Goal: Task Accomplishment & Management: Manage account settings

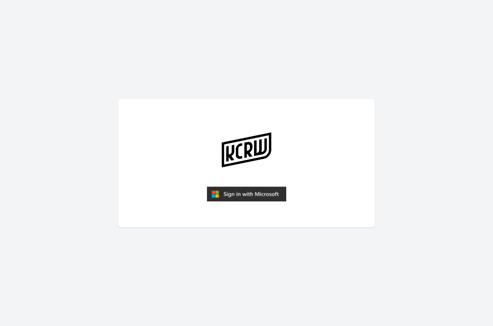
click at [247, 192] on img "submit" at bounding box center [246, 193] width 79 height 15
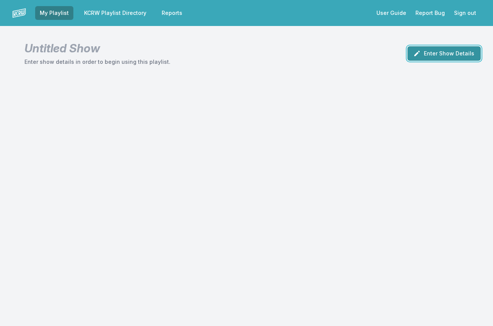
click at [447, 52] on button "Enter Show Details" at bounding box center [443, 53] width 73 height 15
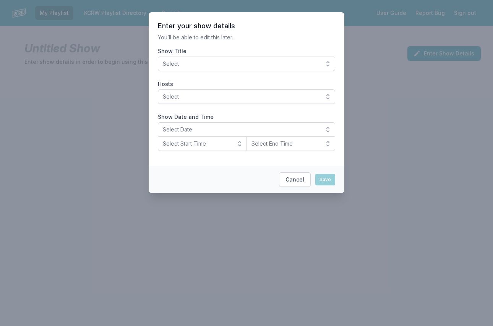
click at [259, 60] on span "Select" at bounding box center [241, 64] width 157 height 8
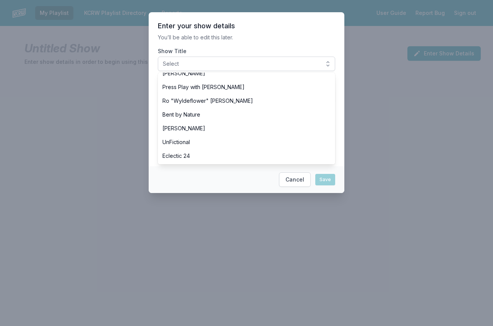
scroll to position [301, 0]
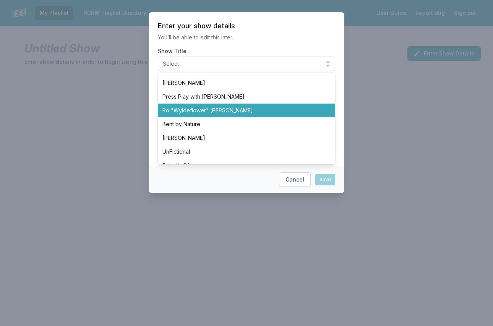
click at [213, 112] on span "Ro "Wyldeflower" [PERSON_NAME]" at bounding box center [241, 111] width 159 height 8
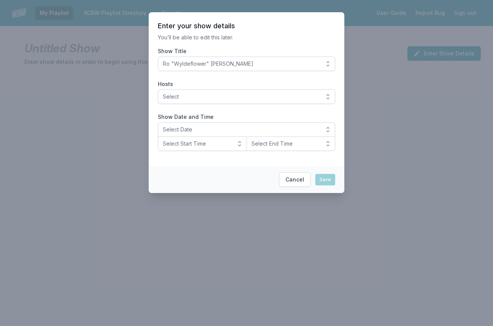
click at [102, 314] on div at bounding box center [246, 163] width 493 height 326
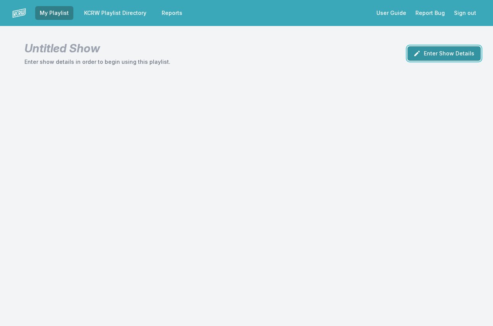
click at [436, 56] on button "Enter Show Details" at bounding box center [443, 53] width 73 height 15
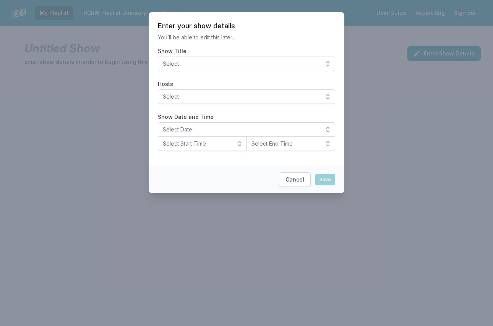
click at [235, 66] on span "Select" at bounding box center [241, 64] width 157 height 8
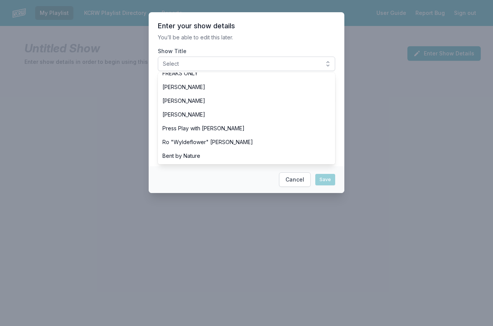
scroll to position [270, 0]
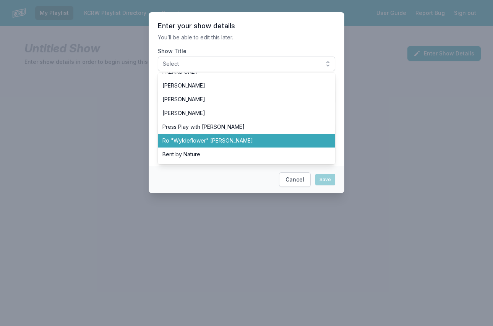
click at [207, 143] on span "Ro "Wyldeflower" [PERSON_NAME]" at bounding box center [241, 141] width 159 height 8
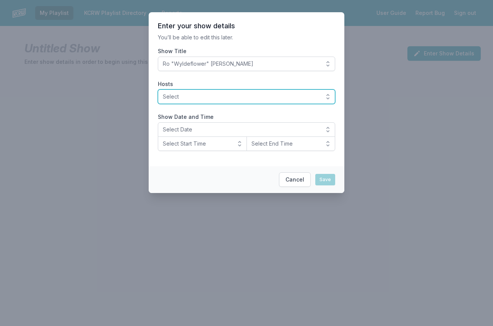
click at [192, 92] on button "Select" at bounding box center [246, 96] width 177 height 15
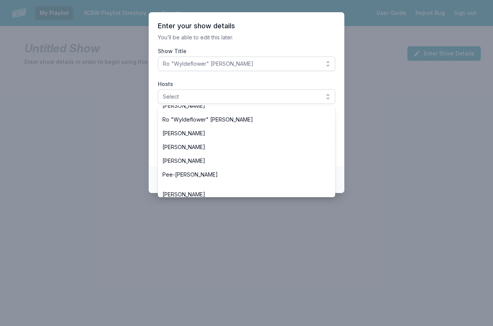
scroll to position [317, 0]
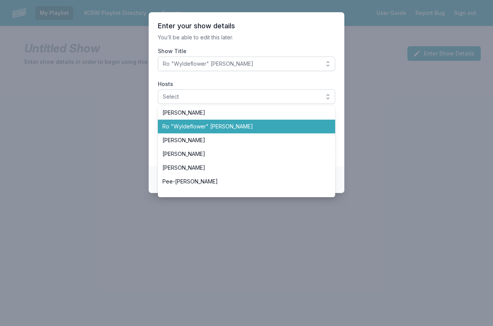
click at [212, 131] on li "Ro "Wyldeflower" [PERSON_NAME]" at bounding box center [246, 127] width 177 height 14
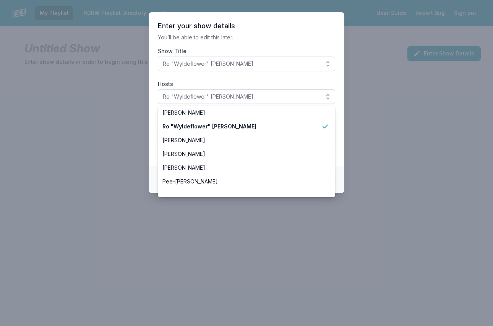
click at [246, 74] on section "Enter your show details You’ll be able to edit this later. Show Title Ro "Wylde…" at bounding box center [247, 89] width 196 height 154
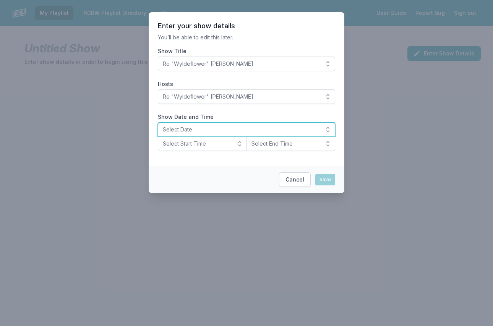
click at [178, 130] on span "Select Date" at bounding box center [241, 130] width 157 height 8
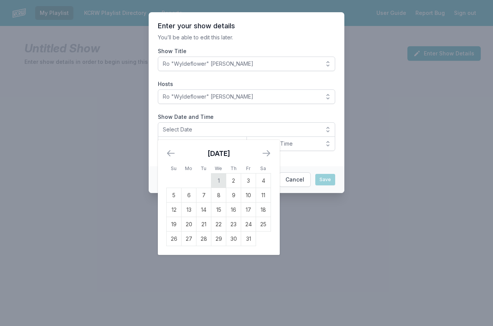
click at [219, 179] on td "1" at bounding box center [218, 180] width 15 height 15
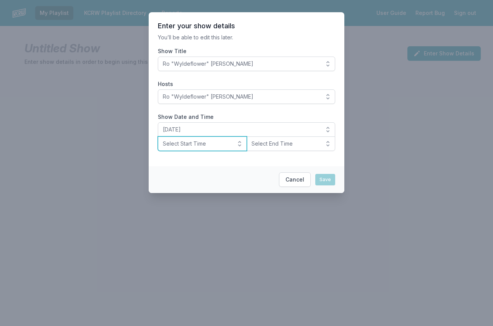
click at [169, 141] on span "Select Start Time" at bounding box center [197, 144] width 68 height 8
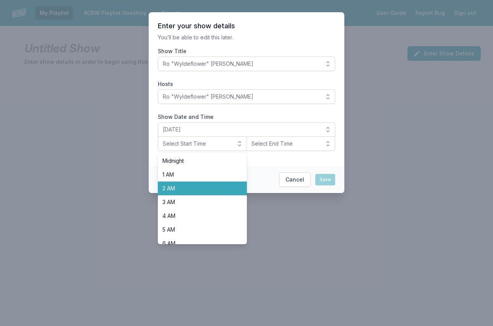
scroll to position [241, 0]
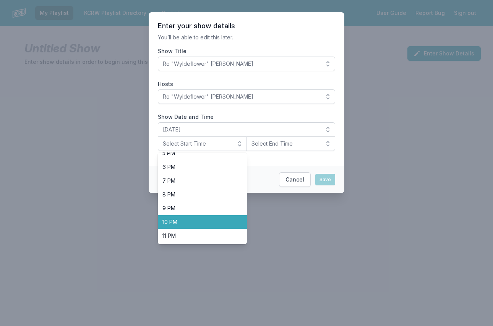
click at [196, 222] on span "10 PM" at bounding box center [197, 222] width 71 height 8
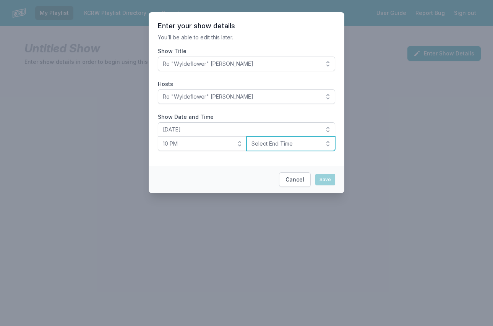
click at [276, 143] on span "Select End Time" at bounding box center [285, 144] width 68 height 8
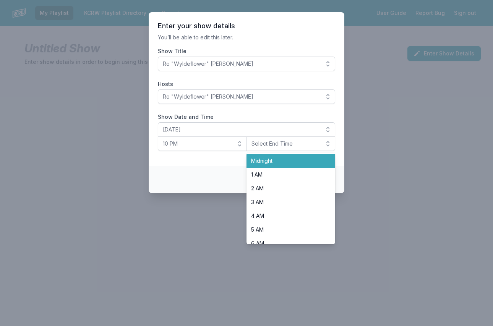
click at [274, 160] on span "Midnight" at bounding box center [286, 161] width 71 height 8
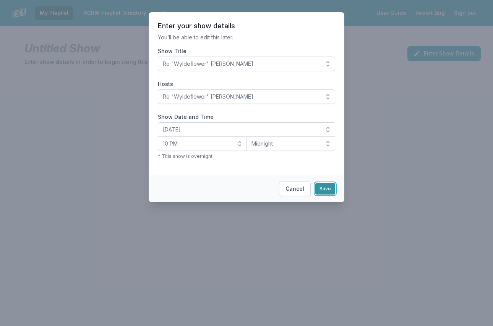
click at [328, 187] on button "Save" at bounding box center [325, 188] width 20 height 11
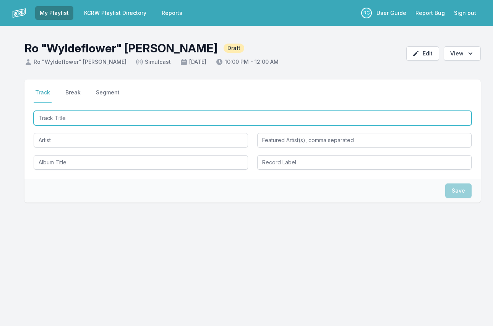
click at [444, 113] on input "Track Title" at bounding box center [253, 118] width 438 height 15
type input "feeling my"
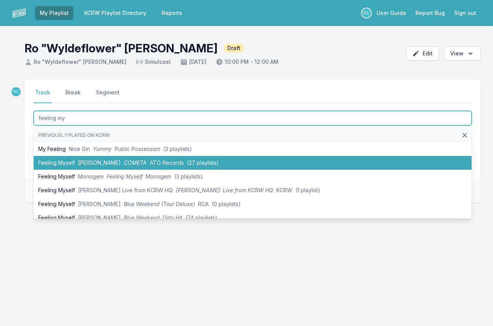
click at [134, 161] on li "Feeling Myself [PERSON_NAME] [PERSON_NAME] ATO Records (27 playlists)" at bounding box center [253, 163] width 438 height 14
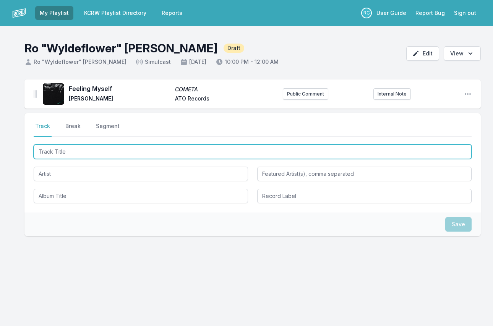
click at [425, 151] on input "Track Title" at bounding box center [253, 151] width 438 height 15
paste input "Shameful Game, Pt. 2"
type input "Shameful Game, Pt. 2"
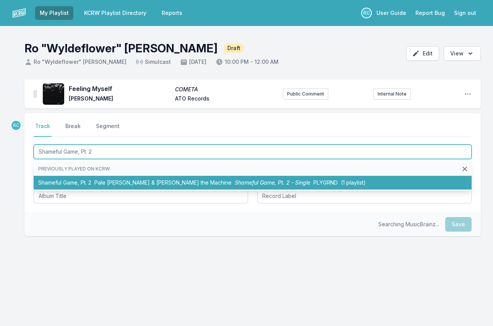
click at [234, 180] on span "Shameful Game, Pt. 2 - Single" at bounding box center [272, 182] width 76 height 6
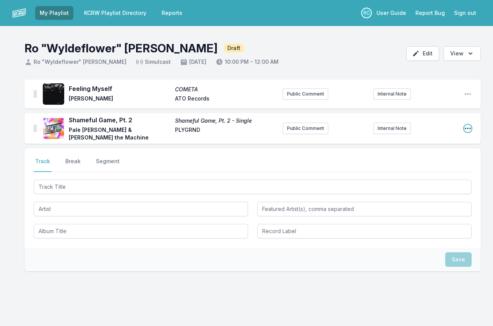
click at [467, 128] on icon "Open playlist item options" at bounding box center [467, 129] width 6 height 2
click at [430, 138] on button "Edit Track Details" at bounding box center [429, 144] width 86 height 14
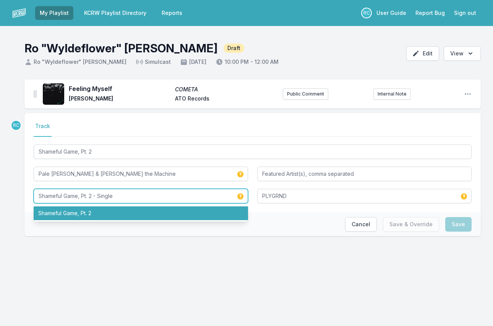
drag, startPoint x: 140, startPoint y: 192, endPoint x: 96, endPoint y: 195, distance: 44.4
click at [96, 195] on input "Shameful Game, Pt. 2 - Single" at bounding box center [141, 196] width 214 height 15
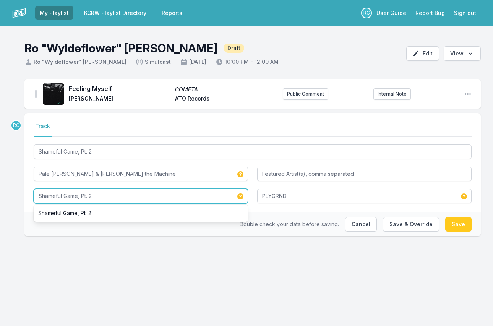
type input "Shameful Game, Pt. 2"
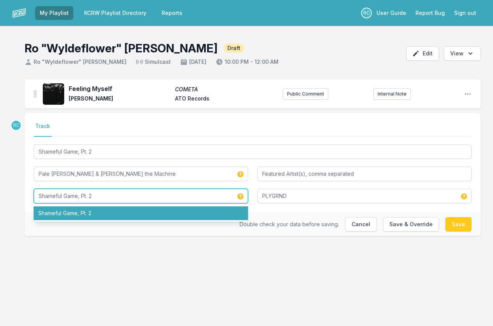
click at [81, 212] on li "Shameful Game, Pt. 2" at bounding box center [141, 213] width 214 height 14
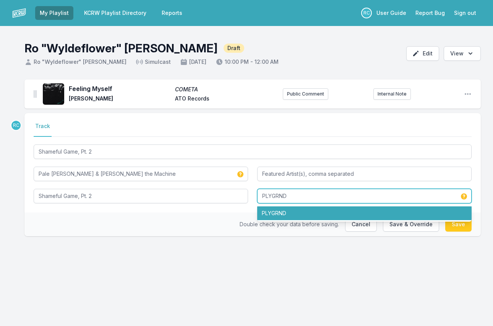
click at [293, 213] on li "PLYGRND" at bounding box center [364, 213] width 214 height 14
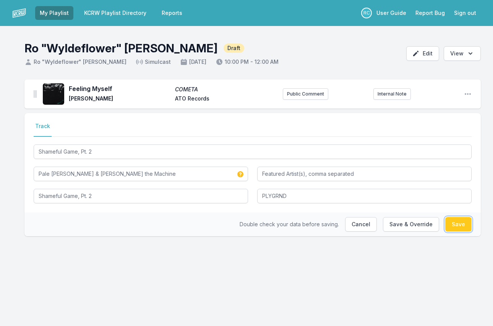
click at [457, 224] on button "Save" at bounding box center [458, 224] width 26 height 15
type input "Shameful Game, Pt. 2 - Single"
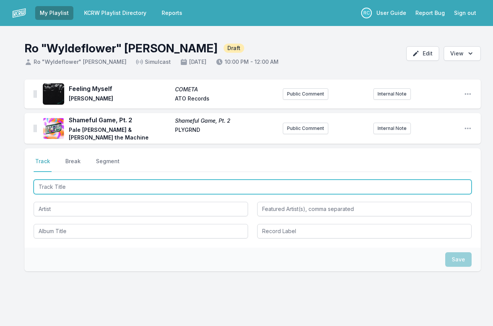
click at [352, 185] on input "Track Title" at bounding box center [253, 186] width 438 height 15
type input "Shameful game"
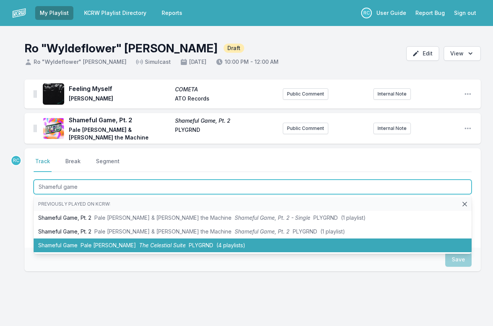
click at [261, 239] on li "Shameful Game Pale [PERSON_NAME] The Celestial Suite PLYGRND (4 playlists)" at bounding box center [253, 245] width 438 height 14
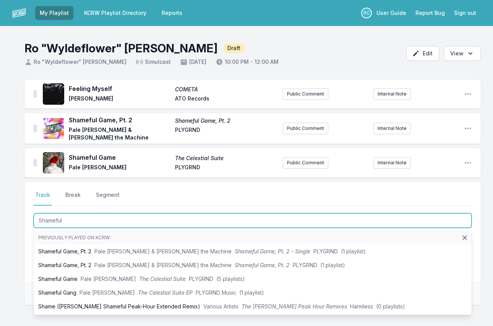
type input "Shameful"
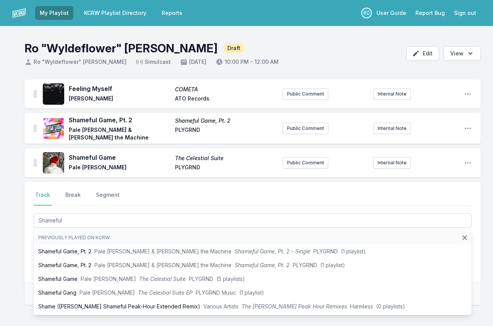
click at [246, 198] on nav "Track Break Segment" at bounding box center [253, 198] width 438 height 15
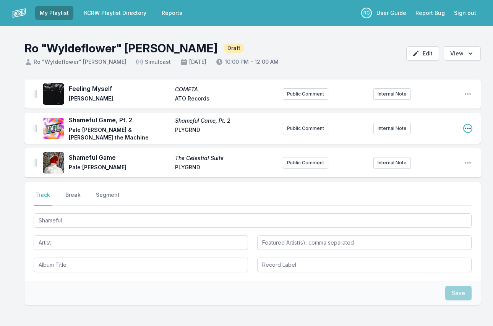
click at [465, 128] on icon "Open playlist item options" at bounding box center [467, 129] width 6 height 2
click at [430, 140] on button "Edit Track Details" at bounding box center [429, 144] width 86 height 14
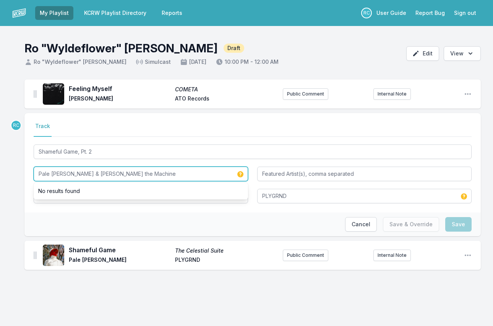
drag, startPoint x: 127, startPoint y: 173, endPoint x: 67, endPoint y: 173, distance: 60.0
click at [67, 173] on input "Pale [PERSON_NAME] & [PERSON_NAME] the Machine" at bounding box center [141, 173] width 214 height 15
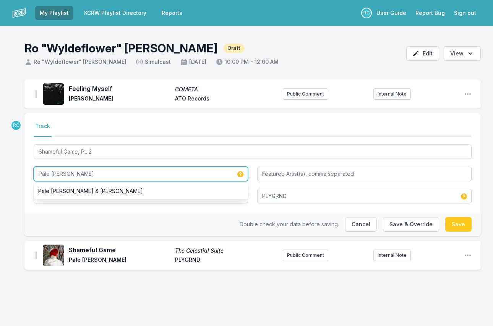
type input "Pale [PERSON_NAME]"
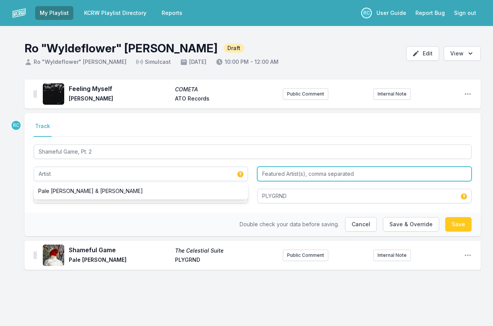
type input "Pale [PERSON_NAME]"
paste input "[PERSON_NAME] the Machine"
type input "[PERSON_NAME] the Machine"
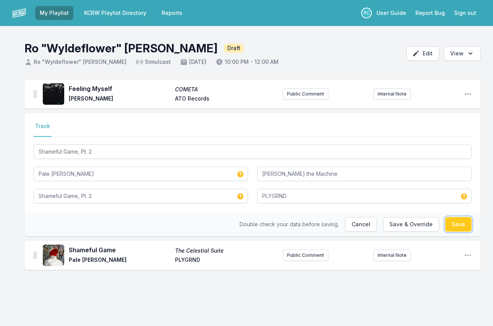
click at [453, 222] on button "Save" at bounding box center [458, 224] width 26 height 15
type input "Pale [PERSON_NAME] & [PERSON_NAME] the Machine"
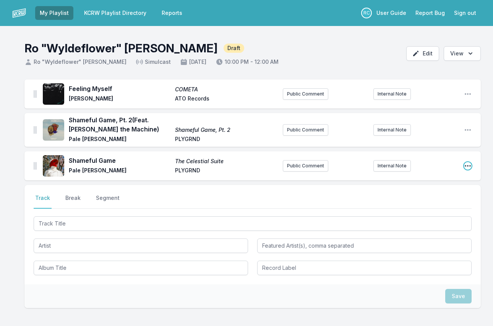
click at [469, 162] on icon "Open playlist item options" at bounding box center [468, 166] width 8 height 8
click at [427, 192] on button "Delete Entry" at bounding box center [429, 195] width 86 height 14
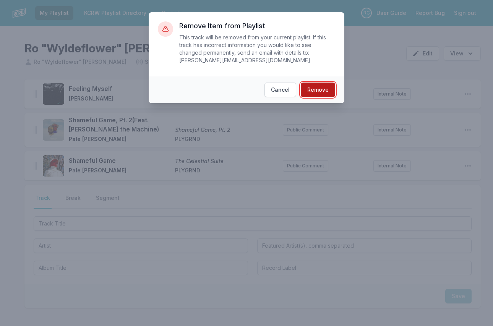
click at [324, 91] on button "Remove" at bounding box center [318, 89] width 34 height 15
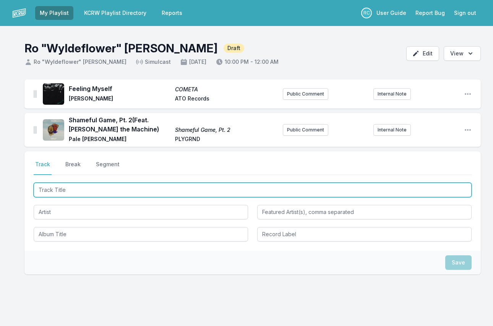
click at [90, 186] on input "Track Title" at bounding box center [253, 190] width 438 height 15
paste input "[PERSON_NAME]"
click at [81, 189] on input "[PERSON_NAME]" at bounding box center [253, 190] width 438 height 15
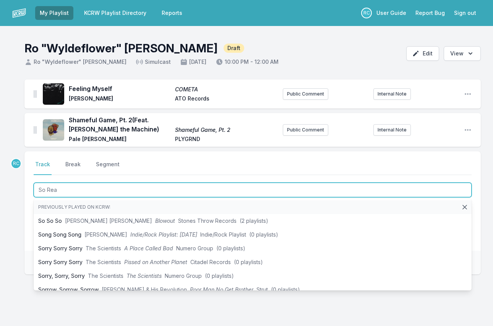
type input "So Real"
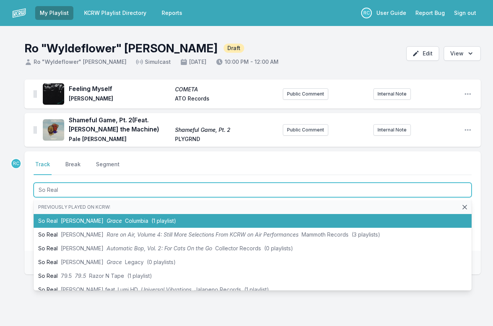
click at [66, 220] on span "[PERSON_NAME]" at bounding box center [82, 220] width 43 height 6
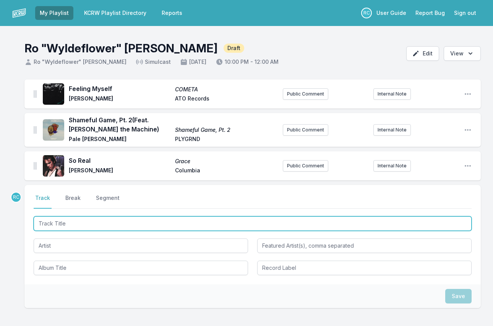
click at [416, 224] on input "Track Title" at bounding box center [253, 223] width 438 height 15
type input "Half Asleep"
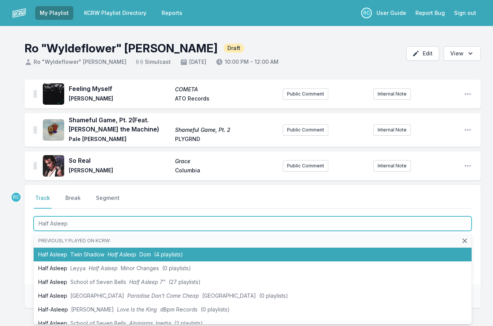
click at [196, 253] on li "Half Asleep Twin Shadow Half Asleep Dom (4 playlists)" at bounding box center [253, 254] width 438 height 14
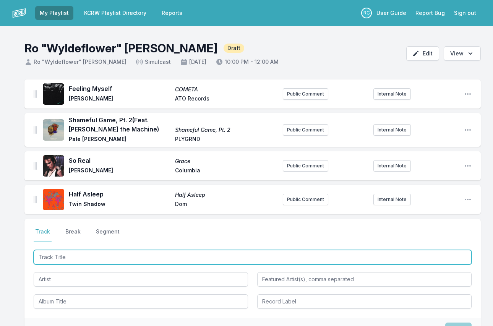
click at [414, 258] on input "Track Title" at bounding box center [253, 257] width 438 height 15
paste input "Bravo (feat. iLe)"
drag, startPoint x: 100, startPoint y: 258, endPoint x: 52, endPoint y: 258, distance: 48.5
click at [52, 258] on input "Bravo (feat. iLe)" at bounding box center [253, 257] width 438 height 15
type input "Bravo"
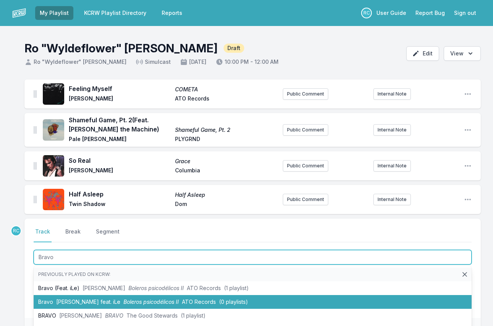
click at [67, 301] on span "[PERSON_NAME] feat. iLe" at bounding box center [88, 301] width 64 height 6
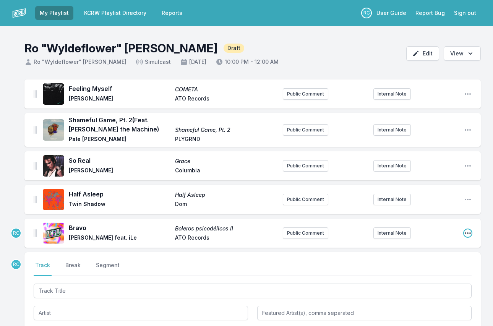
click at [471, 231] on icon "Open playlist item options" at bounding box center [468, 233] width 8 height 8
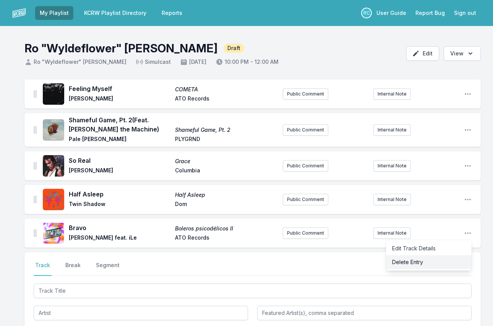
click at [441, 260] on button "Delete Entry" at bounding box center [429, 262] width 86 height 14
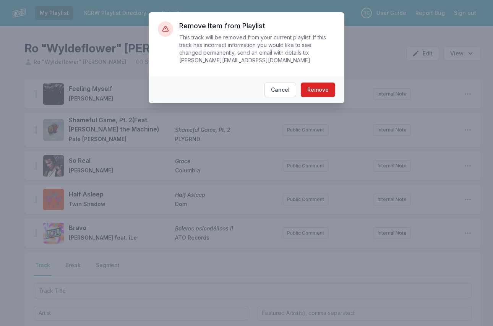
click at [326, 81] on footer "Cancel Remove" at bounding box center [247, 89] width 196 height 27
click at [323, 88] on button "Remove" at bounding box center [318, 89] width 34 height 15
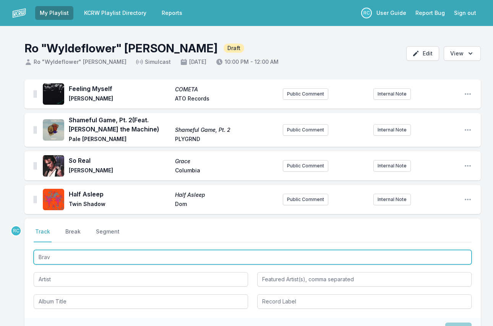
type input "Brav"
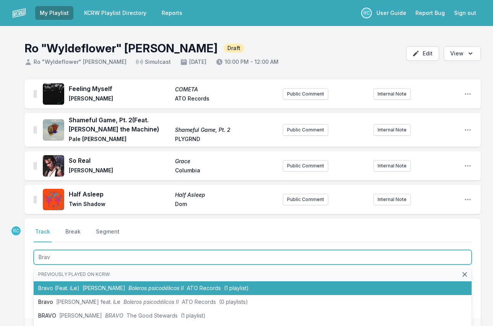
click at [126, 284] on li "Bravo (Feat. iLe) [PERSON_NAME] Boleros psicodélicos II ATO Records (1 playlist)" at bounding box center [253, 288] width 438 height 14
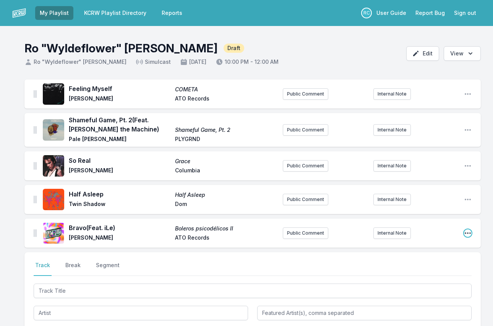
click at [466, 231] on icon "Open playlist item options" at bounding box center [468, 233] width 8 height 8
click at [429, 249] on button "Edit Track Details" at bounding box center [429, 248] width 86 height 14
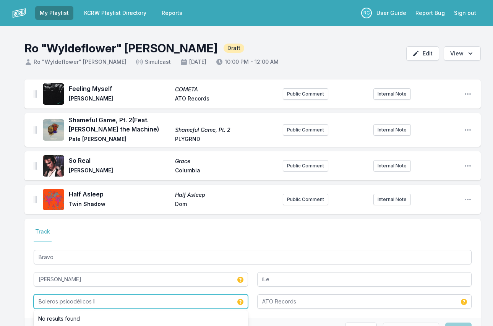
drag, startPoint x: 106, startPoint y: 301, endPoint x: 103, endPoint y: 289, distance: 12.1
click at [103, 289] on div "Bravo [PERSON_NAME] iLe Boleros psicodélicos II No results found ATO Records" at bounding box center [253, 278] width 438 height 60
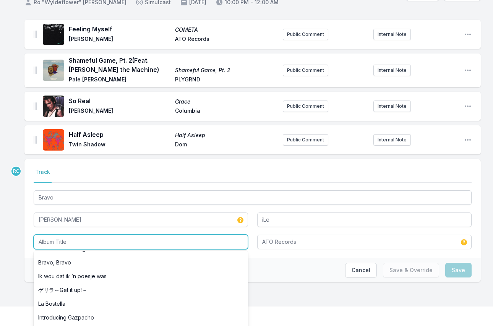
scroll to position [457, 0]
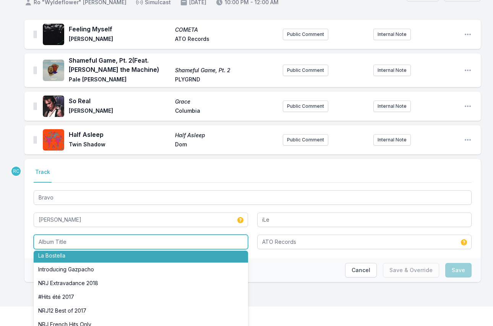
click at [66, 242] on input "Album Title" at bounding box center [141, 241] width 214 height 15
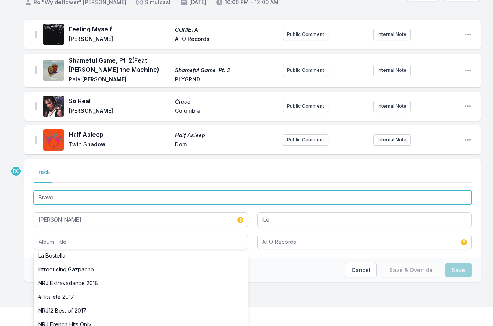
click at [68, 197] on input "Bravo" at bounding box center [253, 197] width 438 height 15
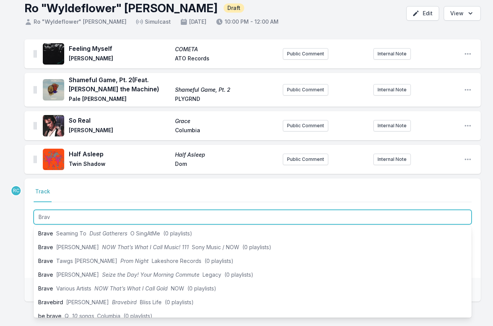
scroll to position [200, 0]
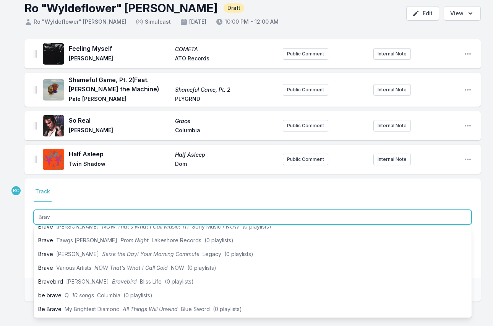
type input "Brav"
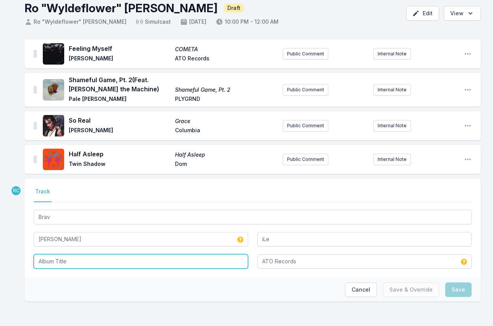
scroll to position [90, 0]
click at [189, 261] on input "Album Title" at bounding box center [141, 261] width 214 height 15
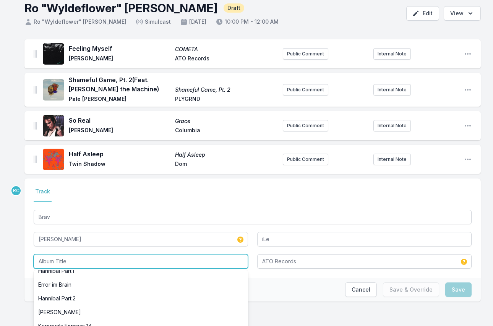
paste input "Boleros Psicodélicos II"
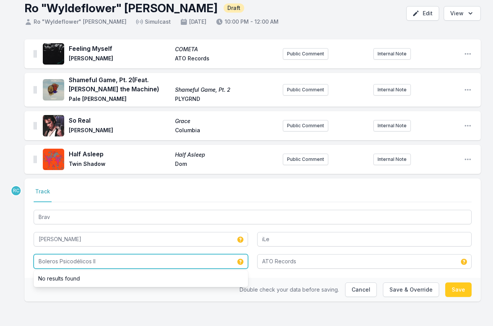
scroll to position [0, 0]
type input "Boleros Psicodélicos II"
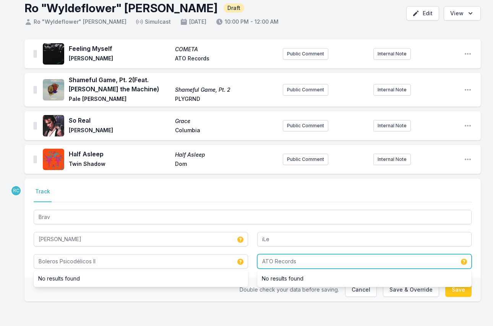
drag, startPoint x: 298, startPoint y: 263, endPoint x: 274, endPoint y: 263, distance: 24.4
click at [274, 263] on input "ATO Records" at bounding box center [364, 261] width 214 height 15
type input "ATO"
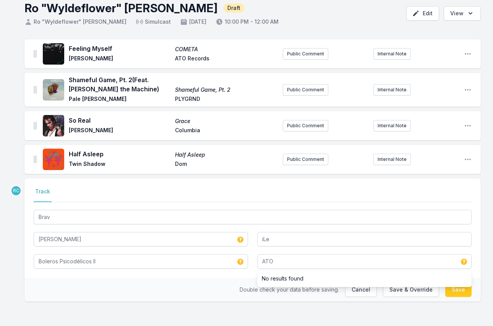
click at [218, 284] on div "Double check your data before saving. Cancel Save & Override Save" at bounding box center [252, 290] width 456 height 24
click at [456, 287] on button "Save" at bounding box center [458, 289] width 26 height 15
type input "Bravo"
type input "Boleros psicodélicos II"
type input "ATO Records"
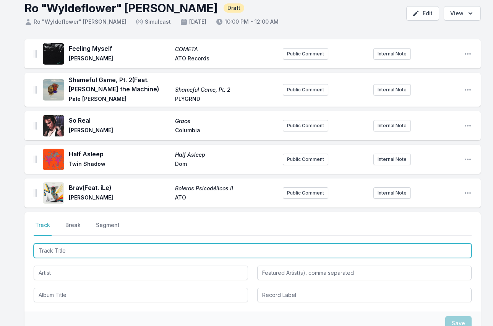
click at [429, 250] on input "Track Title" at bounding box center [253, 250] width 438 height 15
paste input "Love Like That"
type input "Love Like That"
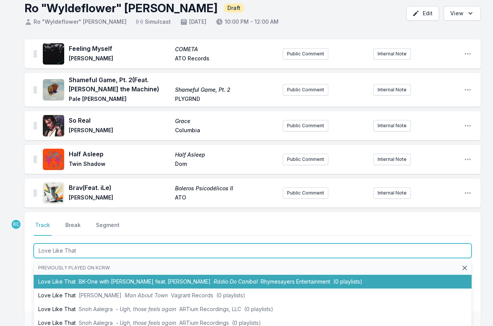
click at [167, 280] on span "BK-One with [PERSON_NAME] feat. [PERSON_NAME]" at bounding box center [145, 281] width 132 height 6
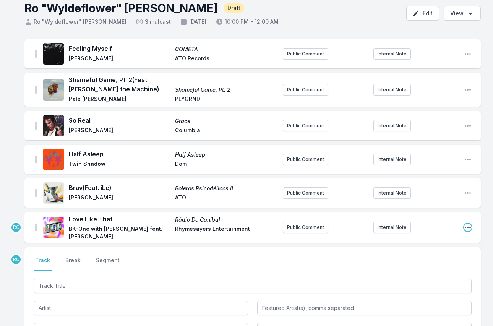
click at [465, 227] on icon "Open playlist item options" at bounding box center [467, 227] width 6 height 2
click at [434, 242] on button "Edit Track Details" at bounding box center [429, 243] width 86 height 14
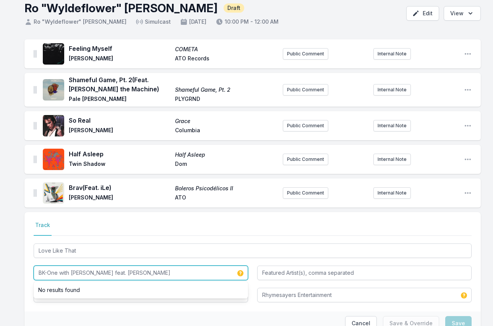
drag, startPoint x: 58, startPoint y: 275, endPoint x: 67, endPoint y: 289, distance: 16.8
click at [66, 280] on div "BK-One with [PERSON_NAME] feat. [PERSON_NAME] No results found" at bounding box center [141, 272] width 214 height 15
drag, startPoint x: 138, startPoint y: 271, endPoint x: 92, endPoint y: 272, distance: 46.2
click at [92, 272] on input "BK-One with [PERSON_NAME] feat. [PERSON_NAME]" at bounding box center [141, 272] width 214 height 15
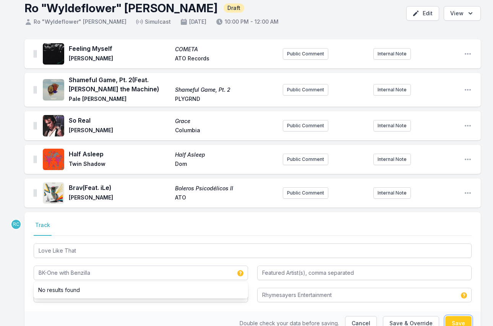
click at [458, 320] on button "Save" at bounding box center [458, 323] width 26 height 15
type input "BK-One with [PERSON_NAME] feat. [PERSON_NAME]"
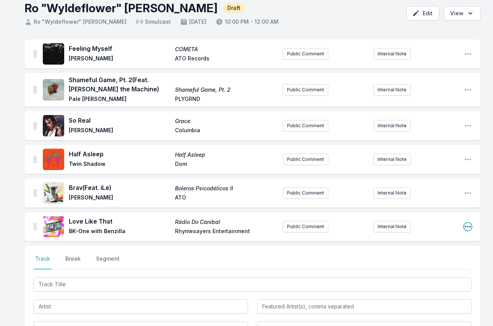
click at [466, 224] on icon "Open playlist item options" at bounding box center [468, 227] width 8 height 8
click at [436, 241] on button "Edit Track Details" at bounding box center [429, 242] width 86 height 14
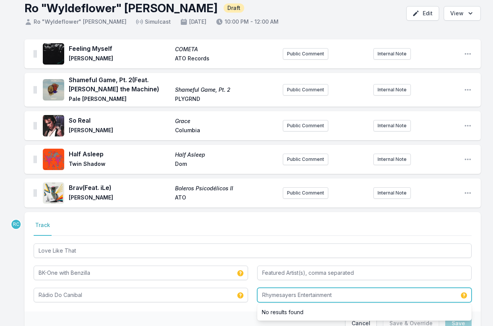
drag, startPoint x: 296, startPoint y: 295, endPoint x: 297, endPoint y: 310, distance: 15.4
click at [297, 302] on div "Rhymesayers Entertainment No results found" at bounding box center [364, 295] width 214 height 15
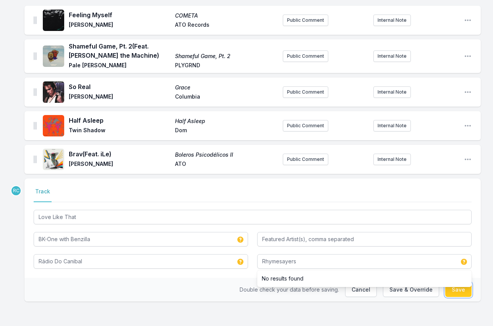
click at [461, 293] on button "Save" at bounding box center [458, 289] width 26 height 15
type input "Rhymesayers Entertainment"
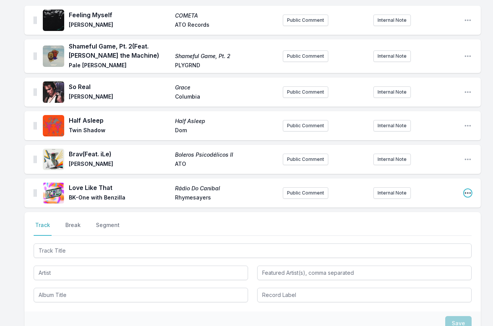
click at [465, 191] on icon "Open playlist item options" at bounding box center [468, 193] width 8 height 8
click at [406, 208] on button "Edit Track Details" at bounding box center [429, 208] width 86 height 14
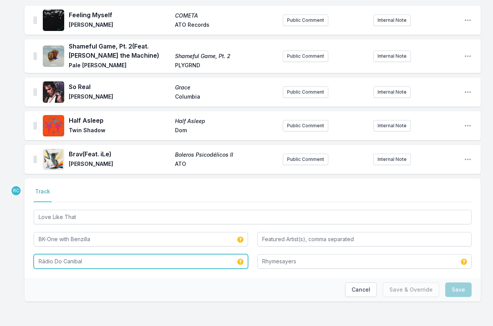
click at [45, 262] on input "Rádio Do Canibal" at bounding box center [141, 261] width 214 height 15
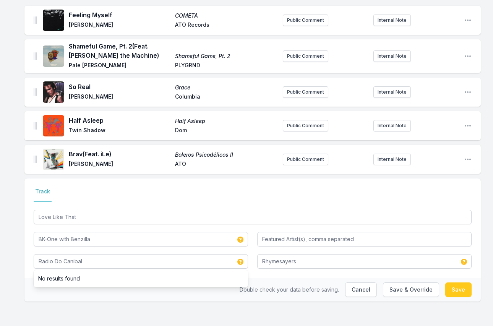
click at [171, 307] on div "Feeling Myself COMETA [PERSON_NAME] ATO Records Public Comment Internal Note Op…" at bounding box center [246, 166] width 493 height 320
click at [467, 288] on button "Save" at bounding box center [458, 289] width 26 height 15
type input "Rádio Do Canibal"
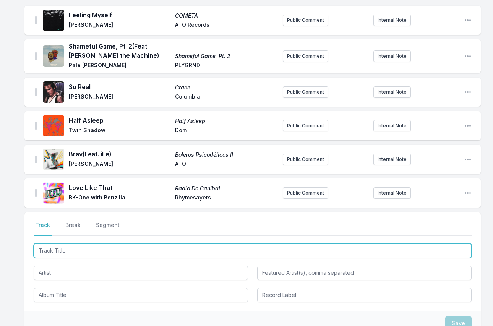
click at [289, 246] on input "Track Title" at bounding box center [253, 250] width 438 height 15
paste input "Love Like That"
type input "Love Like That"
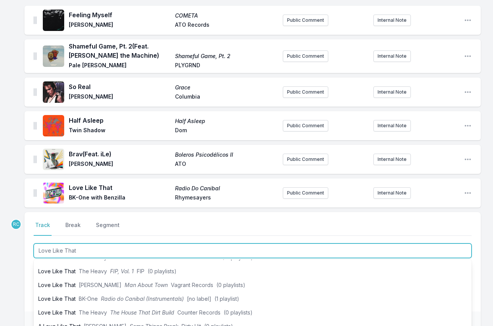
scroll to position [87, 0]
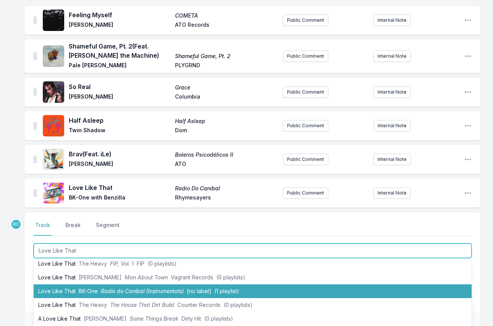
click at [204, 291] on span "[no label]" at bounding box center [199, 291] width 24 height 6
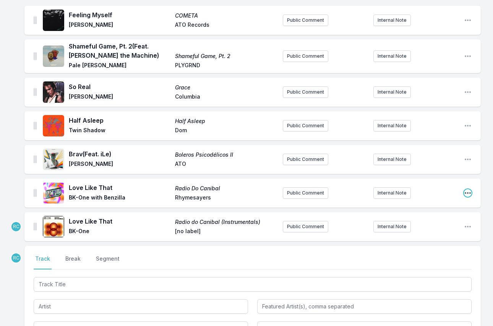
click at [468, 191] on icon "Open playlist item options" at bounding box center [468, 193] width 8 height 8
click at [421, 221] on button "Delete Entry" at bounding box center [429, 222] width 86 height 14
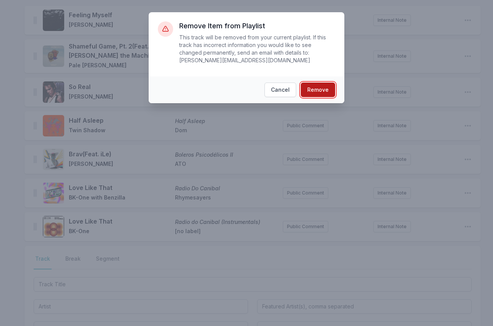
click at [322, 91] on button "Remove" at bounding box center [318, 89] width 34 height 15
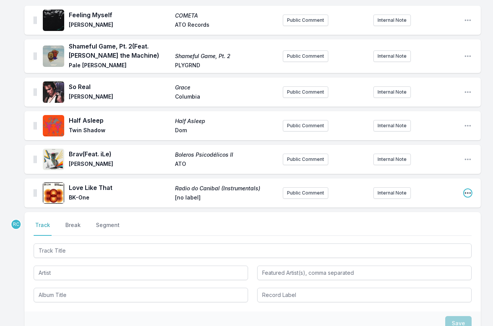
click at [467, 192] on icon "Open playlist item options" at bounding box center [467, 193] width 6 height 2
click at [425, 205] on button "Edit Track Details" at bounding box center [429, 208] width 86 height 14
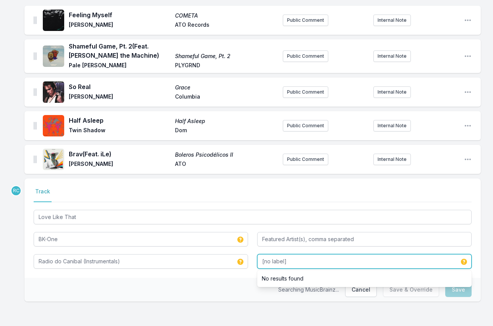
drag, startPoint x: 297, startPoint y: 262, endPoint x: 242, endPoint y: 252, distance: 56.3
click at [242, 252] on div "Love Like That BK-One Radio do Canibal (Instrumentals) [no label] No results fo…" at bounding box center [253, 238] width 438 height 60
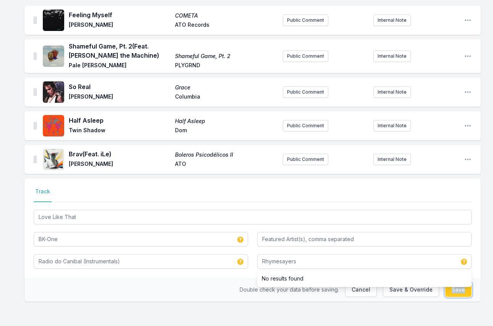
click at [466, 292] on button "Save" at bounding box center [458, 289] width 26 height 15
type input "[no label]"
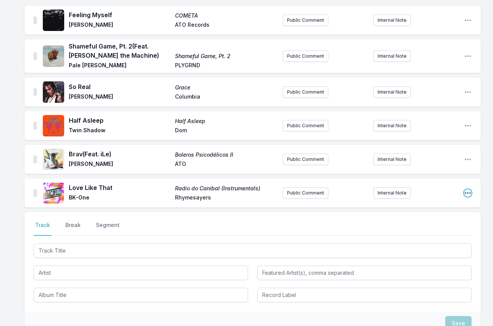
click at [469, 193] on icon "Open playlist item options" at bounding box center [468, 193] width 8 height 8
click at [446, 206] on button "Edit Track Details" at bounding box center [429, 208] width 86 height 14
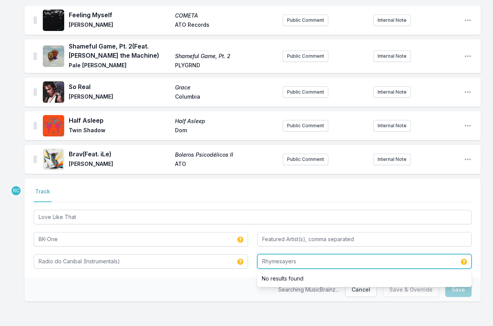
drag, startPoint x: 307, startPoint y: 262, endPoint x: 259, endPoint y: 252, distance: 49.8
click at [259, 252] on div "Love Like That BK-One Radio do Canibal (Instrumentals) Rhymesayers No results f…" at bounding box center [253, 238] width 438 height 60
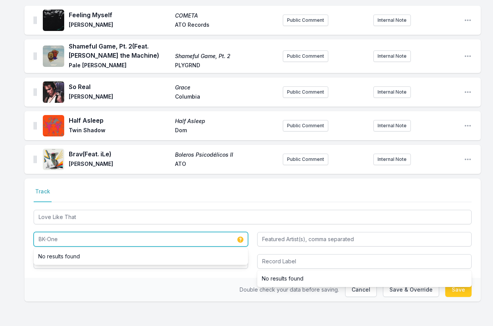
drag, startPoint x: 72, startPoint y: 241, endPoint x: 24, endPoint y: 239, distance: 48.5
click at [24, 239] on div "Feeling Myself COMETA [PERSON_NAME] ATO Records Public Comment Internal Note Op…" at bounding box center [246, 166] width 493 height 320
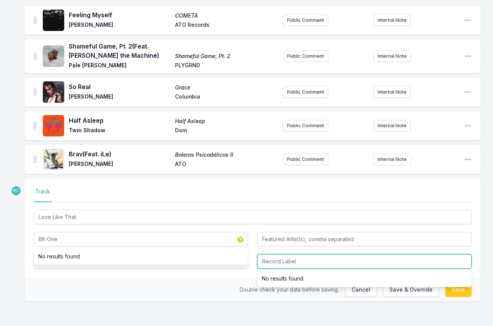
click at [309, 257] on input "Record Label" at bounding box center [364, 261] width 214 height 15
paste input "BK-One"
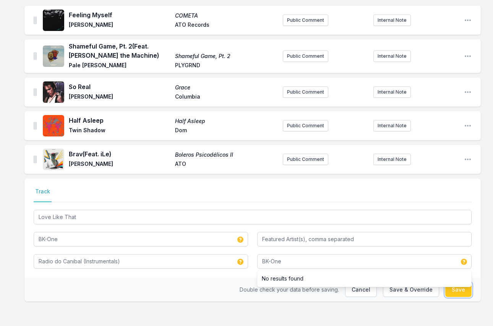
click at [457, 289] on button "Save" at bounding box center [458, 289] width 26 height 15
type input "Rhymesayers"
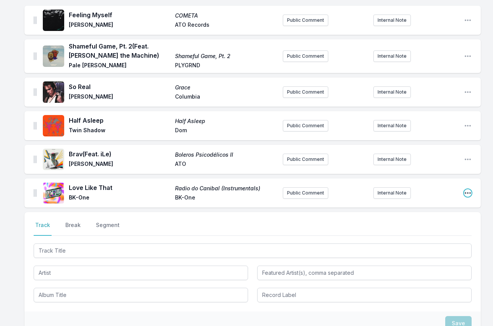
click at [469, 192] on icon "Open playlist item options" at bounding box center [467, 193] width 6 height 2
click at [446, 206] on button "Edit Track Details" at bounding box center [429, 208] width 86 height 14
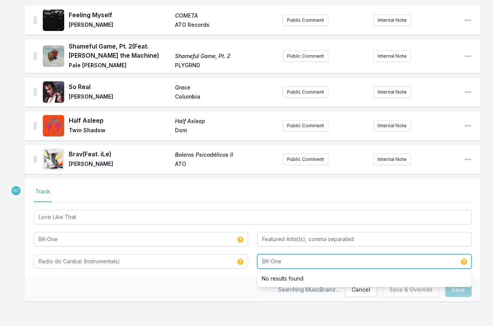
drag, startPoint x: 298, startPoint y: 263, endPoint x: 247, endPoint y: 251, distance: 52.1
click at [247, 251] on div "Love Like That BK-One Radio do Canibal (Instrumentals) BK-One No results found" at bounding box center [253, 238] width 438 height 60
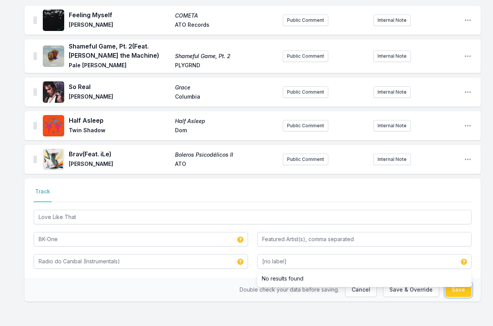
click at [455, 291] on button "Save" at bounding box center [458, 289] width 26 height 15
type input "BK-One"
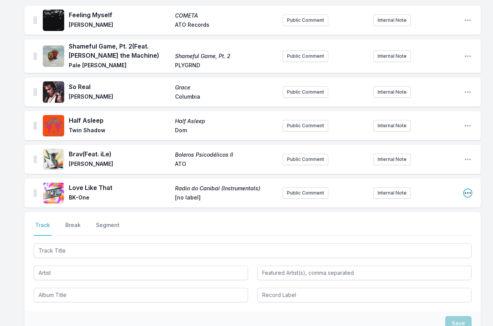
click at [470, 192] on icon "Open playlist item options" at bounding box center [468, 193] width 8 height 8
click at [409, 209] on button "Edit Track Details" at bounding box center [429, 208] width 86 height 14
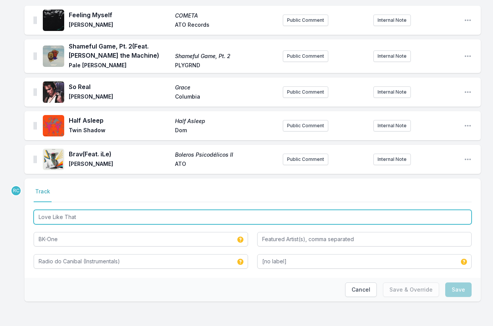
click at [110, 214] on input "Love Like That" at bounding box center [253, 217] width 438 height 15
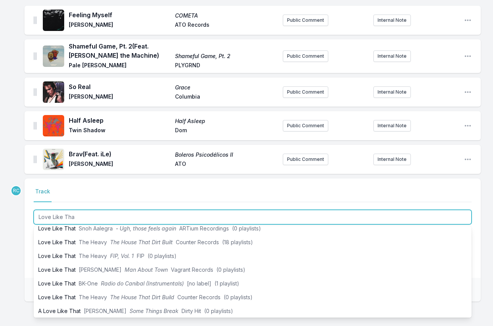
scroll to position [61, 0]
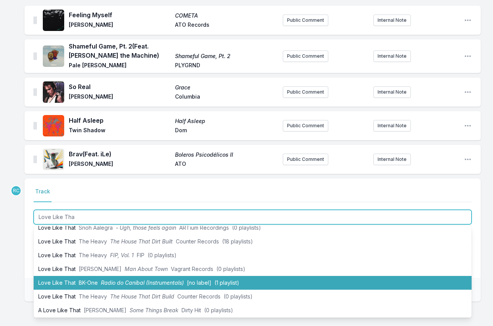
click at [106, 278] on li "Love Like That BK-One Radio do Canibal (Instrumentals) [no label] (1 playlist)" at bounding box center [253, 283] width 438 height 14
type input "Love Like That"
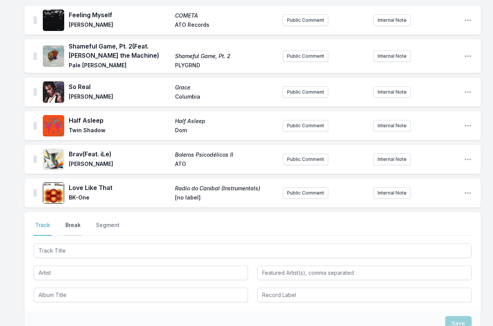
click at [71, 228] on button "Break" at bounding box center [73, 228] width 18 height 15
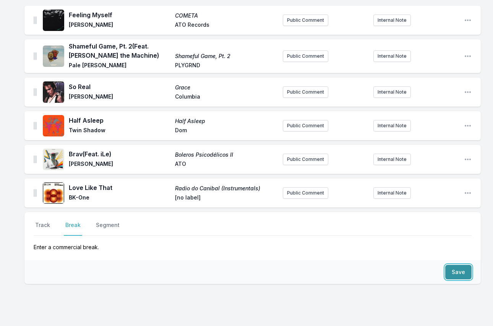
click at [456, 270] on button "Save" at bounding box center [458, 272] width 26 height 15
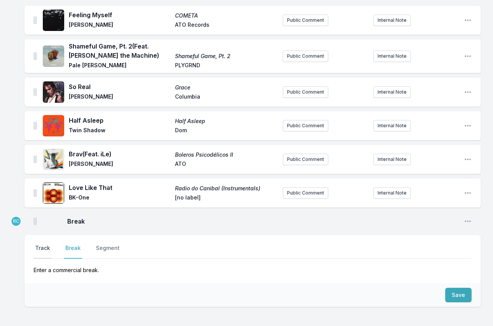
click at [44, 247] on button "Track" at bounding box center [43, 251] width 18 height 15
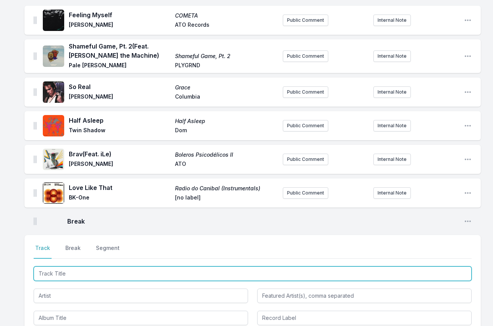
click at [440, 278] on input "Track Title" at bounding box center [253, 273] width 438 height 15
paste input "Honey Dove"
type input "Honey Dove"
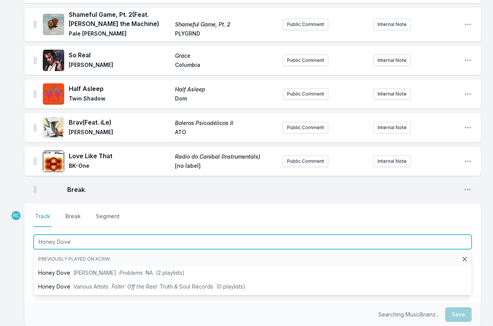
scroll to position [112, 0]
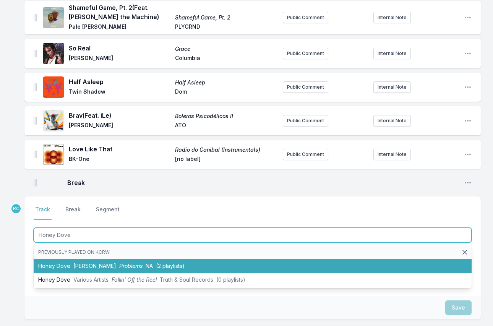
click at [171, 262] on li "Honey [PERSON_NAME] [PERSON_NAME] Problems NA (2 playlists)" at bounding box center [253, 266] width 438 height 14
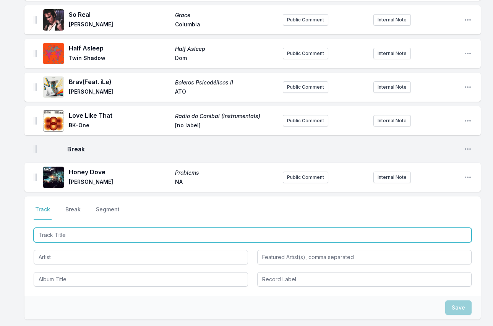
click at [412, 234] on input "Track Title" at bounding box center [253, 235] width 438 height 15
paste input "I Wish I Didn't Waste Your Time"
type input "I Wish I Didn't Waste Your Time"
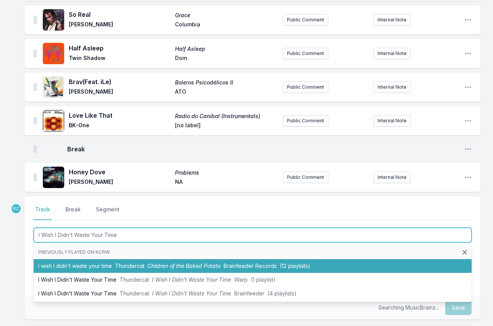
click at [129, 262] on li "I wish I didn't waste your time Thundercat Children of the Baked Potato Brainfe…" at bounding box center [253, 266] width 438 height 14
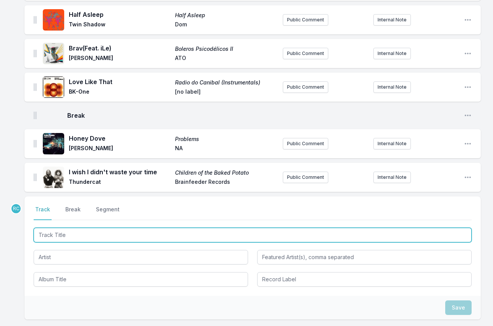
click at [310, 238] on input "Track Title" at bounding box center [253, 235] width 438 height 15
paste input "Listen"
type input "Listen"
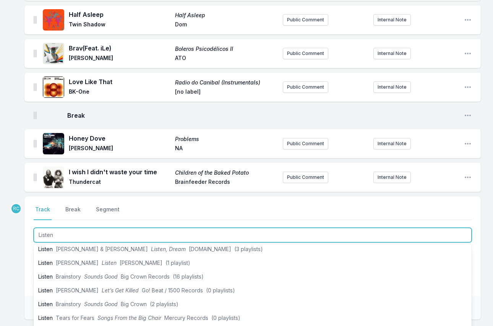
scroll to position [72, 0]
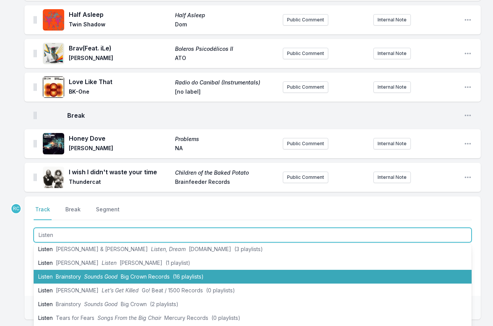
click at [112, 274] on span "Sounds Good" at bounding box center [101, 276] width 34 height 6
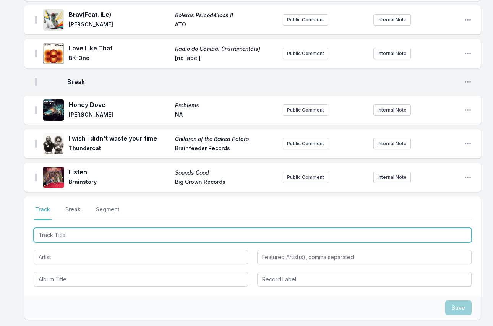
click at [450, 233] on input "Track Title" at bounding box center [253, 235] width 438 height 15
paste input "[GEOGRAPHIC_DATA]"
type input "[GEOGRAPHIC_DATA]"
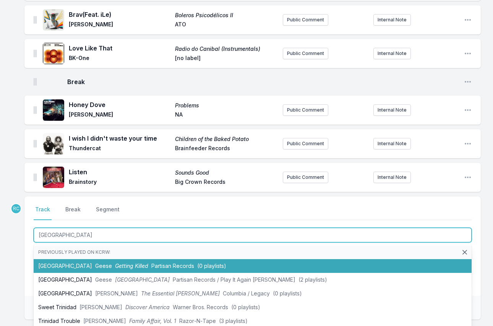
click at [155, 263] on span "Partisan Records" at bounding box center [172, 265] width 43 height 6
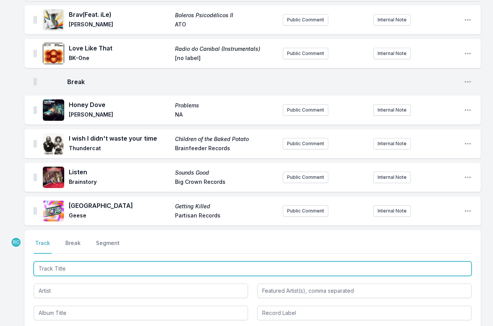
scroll to position [247, 0]
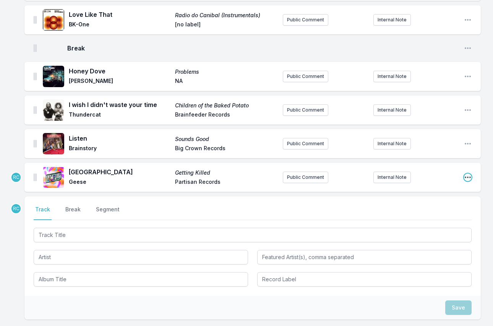
click at [464, 178] on icon "Open playlist item options" at bounding box center [468, 177] width 8 height 8
click at [446, 191] on button "Edit Track Details" at bounding box center [429, 193] width 86 height 14
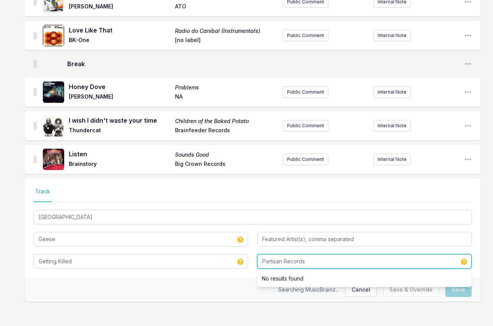
drag, startPoint x: 284, startPoint y: 262, endPoint x: 302, endPoint y: 273, distance: 21.1
click at [302, 268] on div "Partisan Records No results found" at bounding box center [364, 261] width 214 height 15
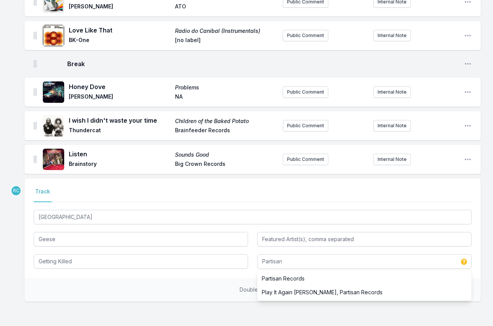
click at [461, 316] on div "Feeling Myself COMETA [PERSON_NAME] ATO Records Public Comment Internal Note Op…" at bounding box center [246, 86] width 493 height 477
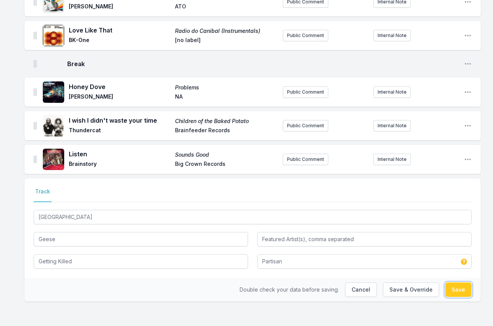
click at [459, 291] on button "Save" at bounding box center [458, 289] width 26 height 15
type input "Partisan Records"
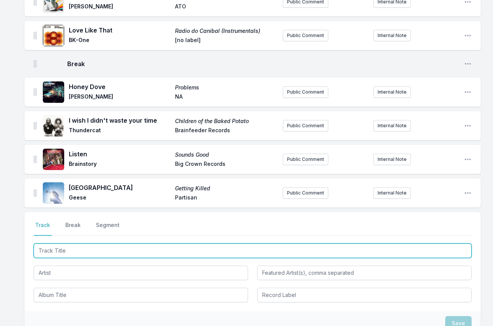
click at [445, 250] on input "Track Title" at bounding box center [253, 250] width 438 height 15
paste input "[PERSON_NAME]"
type input "[PERSON_NAME]"
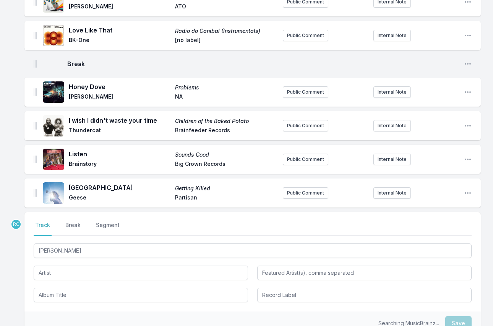
click at [53, 281] on div "[PERSON_NAME]" at bounding box center [253, 272] width 438 height 60
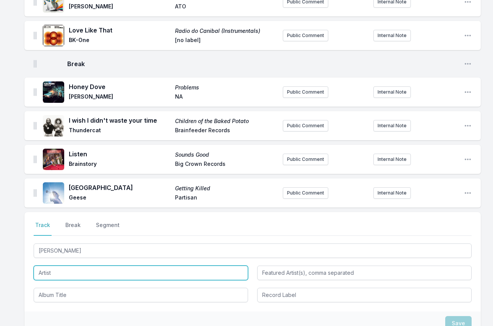
click at [50, 268] on input "Artist" at bounding box center [141, 272] width 214 height 15
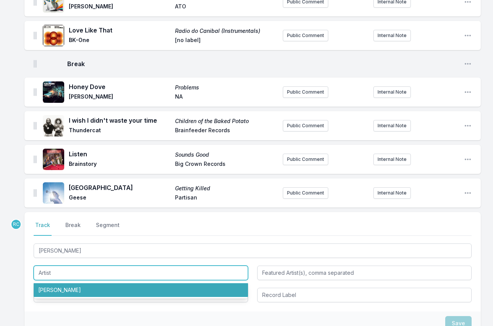
click at [57, 285] on li "[PERSON_NAME]" at bounding box center [141, 290] width 214 height 14
type input "[PERSON_NAME]"
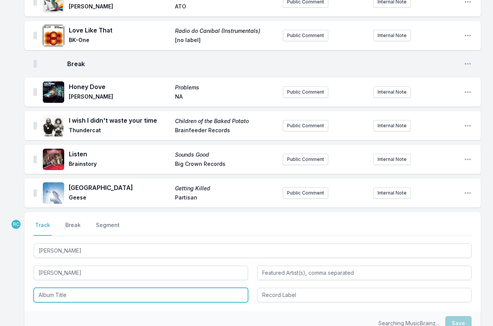
click at [58, 300] on input "Album Title" at bounding box center [141, 295] width 214 height 15
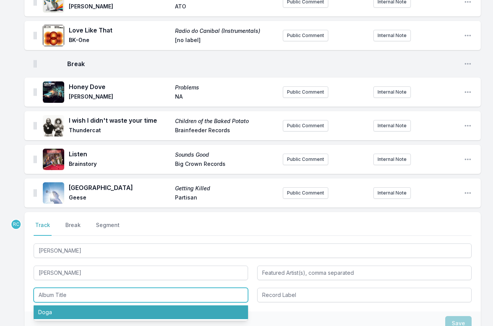
click at [58, 310] on li "Doga" at bounding box center [141, 312] width 214 height 14
type input "Doga"
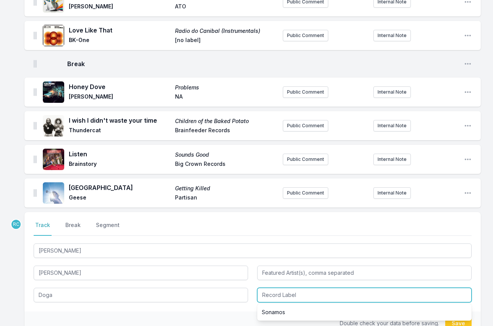
click at [320, 295] on input "Record Label" at bounding box center [364, 295] width 214 height 15
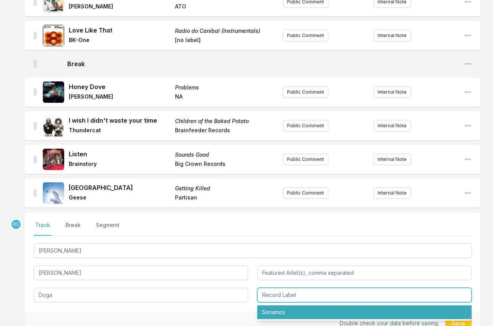
click at [311, 312] on li "Sonamos" at bounding box center [364, 312] width 214 height 14
type input "Sonamos"
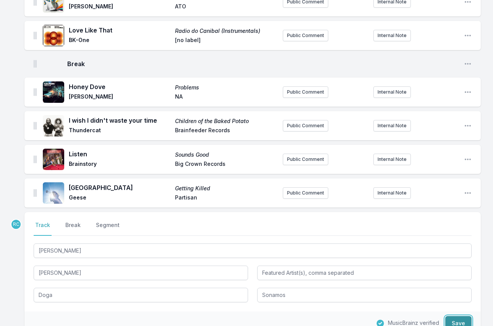
click at [461, 320] on button "Save" at bounding box center [458, 323] width 26 height 15
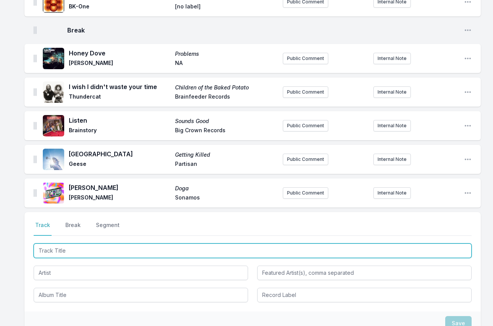
click at [409, 252] on input "Track Title" at bounding box center [253, 250] width 438 height 15
paste input "The Ick"
type input "The Ick"
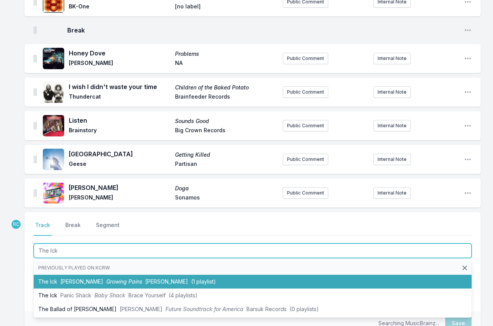
click at [145, 281] on span "[PERSON_NAME]" at bounding box center [166, 281] width 43 height 6
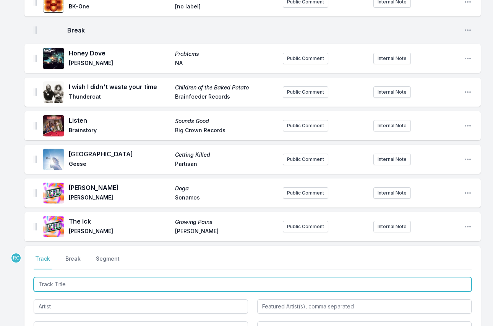
scroll to position [298, 0]
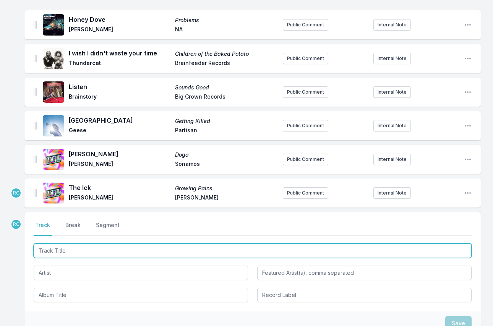
paste input "The Ick"
type input "The Ick"
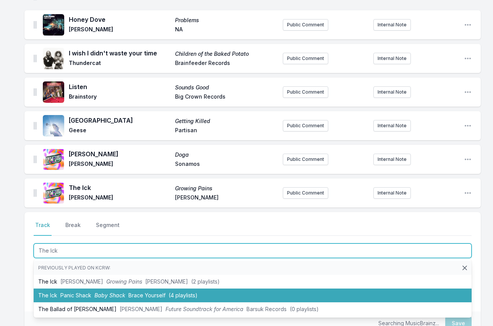
click at [186, 297] on span "(4 playlists)" at bounding box center [182, 295] width 29 height 6
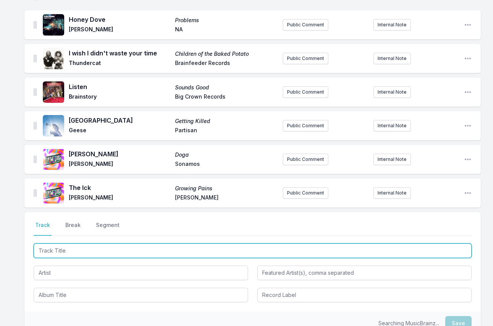
scroll to position [332, 0]
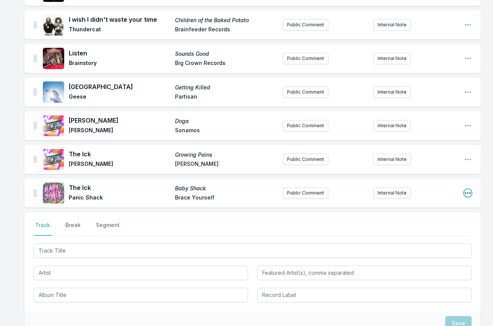
click at [465, 196] on icon "Open playlist item options" at bounding box center [468, 193] width 8 height 8
click at [433, 211] on button "Edit Track Details" at bounding box center [429, 208] width 86 height 14
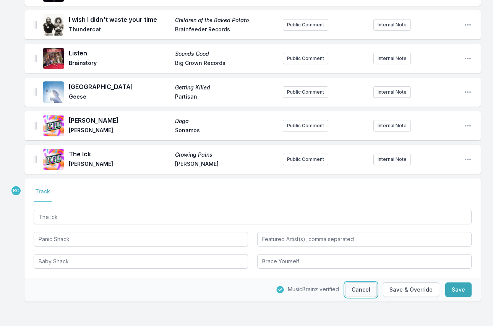
click at [370, 288] on button "Cancel" at bounding box center [361, 289] width 32 height 15
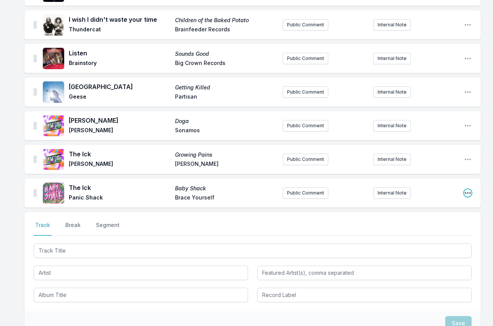
click at [464, 192] on icon "Open playlist item options" at bounding box center [468, 193] width 8 height 8
click at [442, 222] on button "Delete Entry" at bounding box center [429, 222] width 86 height 14
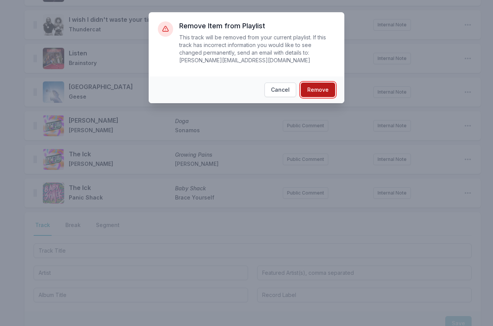
click at [319, 92] on button "Remove" at bounding box center [318, 89] width 34 height 15
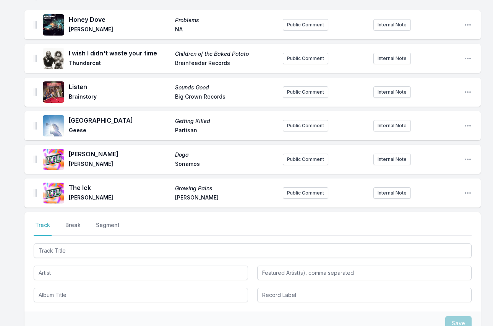
click at [472, 190] on div "The Ick Growing Pains [PERSON_NAME] [PERSON_NAME] Public Comment Internal Note …" at bounding box center [252, 192] width 456 height 29
click at [467, 191] on icon "Open playlist item options" at bounding box center [468, 193] width 8 height 8
click at [427, 210] on button "Edit Track Details" at bounding box center [429, 208] width 86 height 14
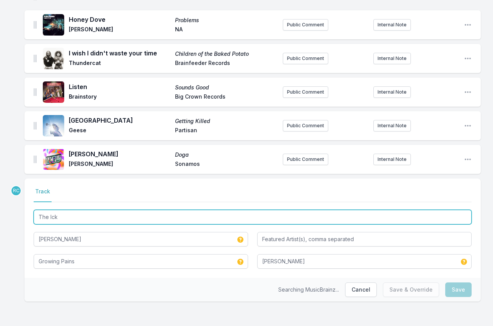
click at [170, 215] on input "The Ick" at bounding box center [253, 217] width 438 height 15
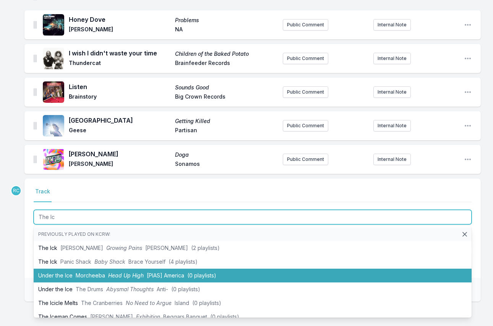
scroll to position [2, 0]
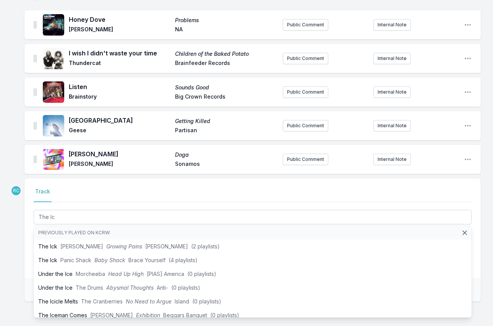
click at [124, 196] on nav "Track" at bounding box center [253, 194] width 438 height 15
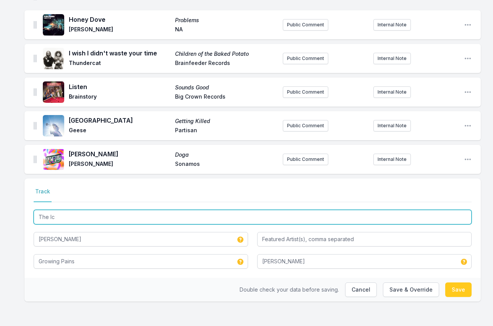
click at [76, 217] on input "The Ic" at bounding box center [253, 217] width 438 height 15
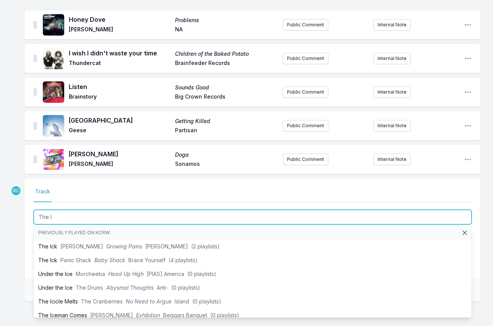
scroll to position [0, 0]
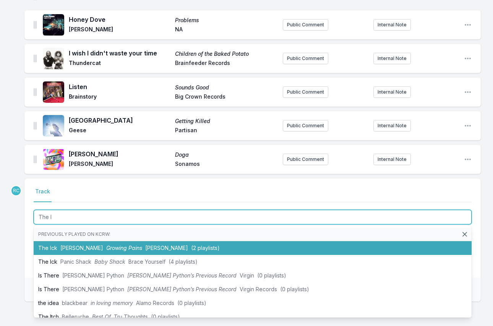
click at [76, 245] on span "[PERSON_NAME]" at bounding box center [81, 247] width 43 height 6
type input "The Ick"
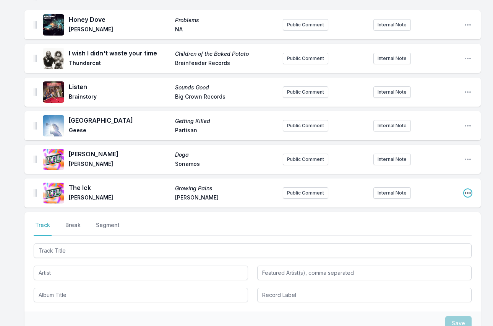
click at [467, 193] on icon "Open playlist item options" at bounding box center [467, 193] width 6 height 2
click at [434, 204] on button "Edit Track Details" at bounding box center [429, 208] width 86 height 14
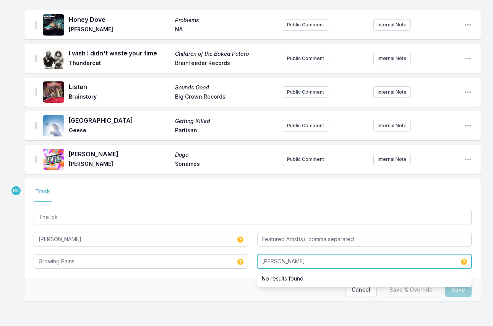
drag, startPoint x: 298, startPoint y: 263, endPoint x: 244, endPoint y: 257, distance: 54.5
click at [244, 257] on div "The Ick [PERSON_NAME] Growing Pains [PERSON_NAME] No results found" at bounding box center [253, 238] width 438 height 60
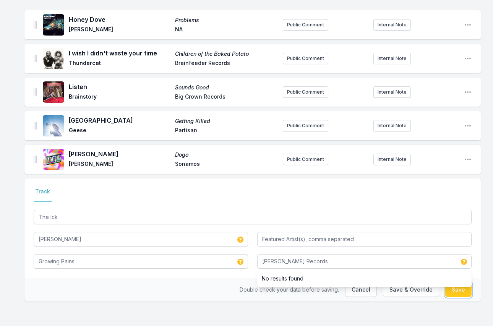
click at [465, 289] on button "Save" at bounding box center [458, 289] width 26 height 15
type input "[PERSON_NAME]"
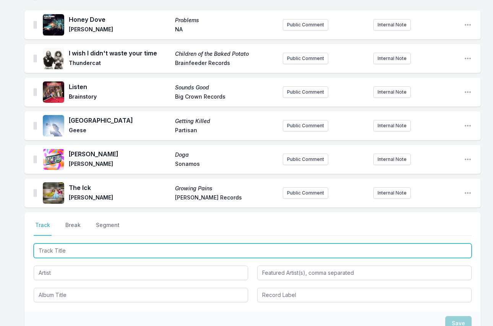
click at [419, 252] on input "Track Title" at bounding box center [253, 250] width 438 height 15
paste input "Eternal Light"
type input "Eternal Light"
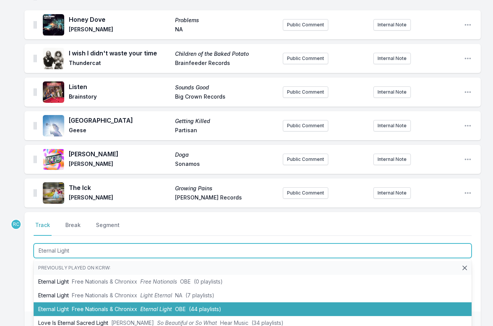
click at [139, 306] on li "Eternal Light Free Nationals & Chronixx Eternal Light OBE (44 playlists)" at bounding box center [253, 309] width 438 height 14
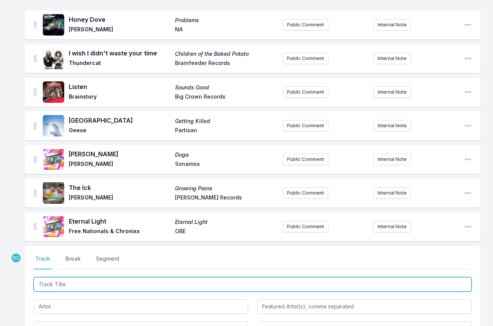
scroll to position [332, 0]
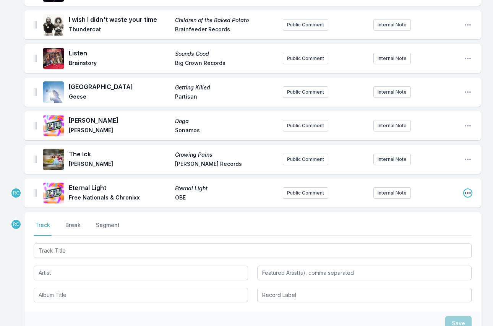
click at [469, 194] on icon "Open playlist item options" at bounding box center [468, 193] width 8 height 8
click at [436, 209] on button "Edit Track Details" at bounding box center [429, 208] width 86 height 14
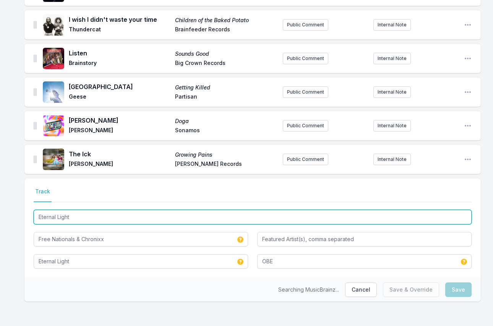
click at [149, 217] on input "Eternal Light" at bounding box center [253, 217] width 438 height 15
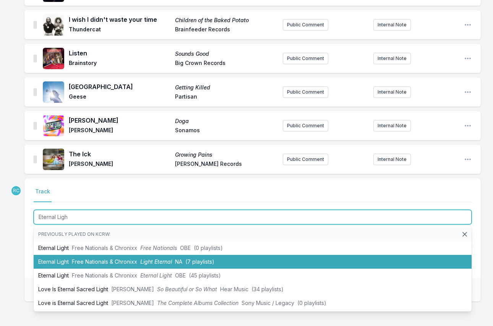
click at [134, 259] on span "Free Nationals & Chronixx" at bounding box center [104, 261] width 65 height 6
type input "Eternal Light"
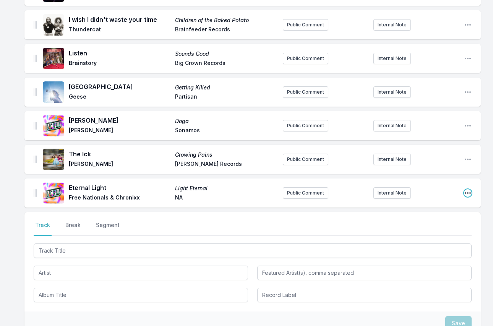
click at [468, 192] on icon "Open playlist item options" at bounding box center [468, 193] width 8 height 8
click at [440, 208] on button "Edit Track Details" at bounding box center [429, 208] width 86 height 14
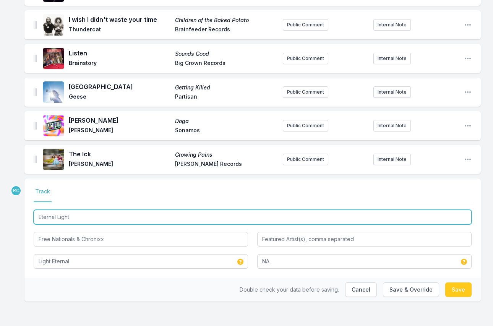
click at [364, 217] on input "Eternal Light" at bounding box center [253, 217] width 438 height 15
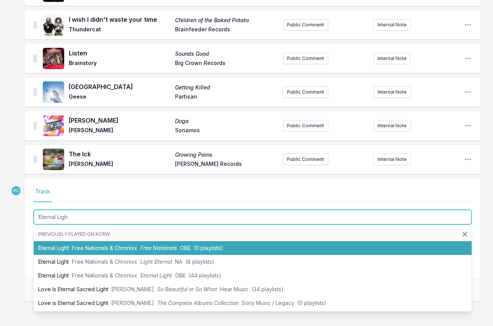
click at [223, 248] on span "(0 playlists)" at bounding box center [208, 247] width 29 height 6
type input "Eternal Light"
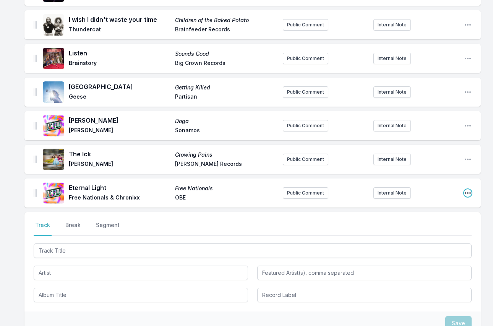
click at [469, 192] on icon "Open playlist item options" at bounding box center [468, 193] width 8 height 8
click at [449, 208] on button "Edit Track Details" at bounding box center [429, 208] width 86 height 14
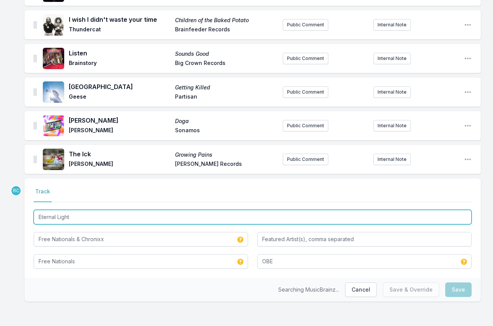
click at [259, 223] on input "Eternal Light" at bounding box center [253, 217] width 438 height 15
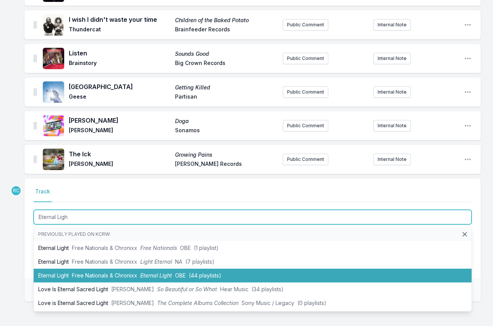
click at [241, 274] on li "Eternal Light Free Nationals & Chronixx Eternal Light OBE (44 playlists)" at bounding box center [253, 275] width 438 height 14
type input "Eternal Light"
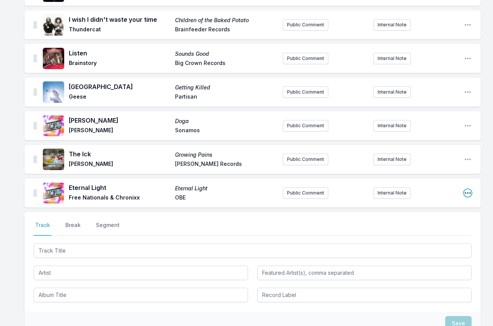
click at [464, 191] on icon "Open playlist item options" at bounding box center [468, 193] width 8 height 8
click at [432, 205] on button "Edit Track Details" at bounding box center [429, 208] width 86 height 14
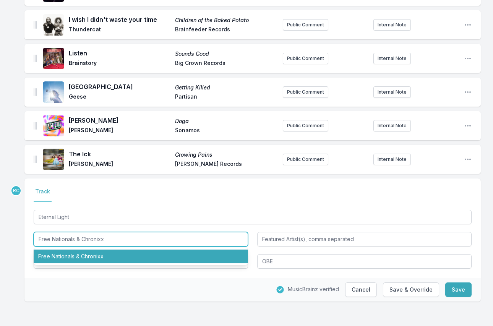
drag, startPoint x: 75, startPoint y: 241, endPoint x: 113, endPoint y: 242, distance: 38.2
click at [113, 242] on input "Free Nationals & Chronixx" at bounding box center [141, 239] width 214 height 15
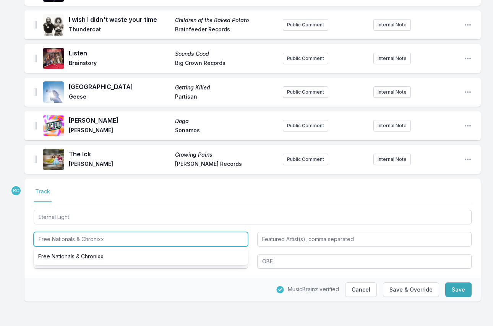
type input "Free Nationals"
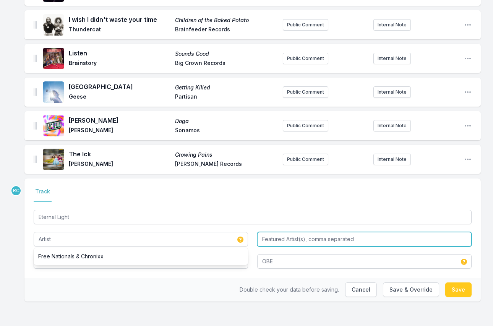
type input "Free Nationals"
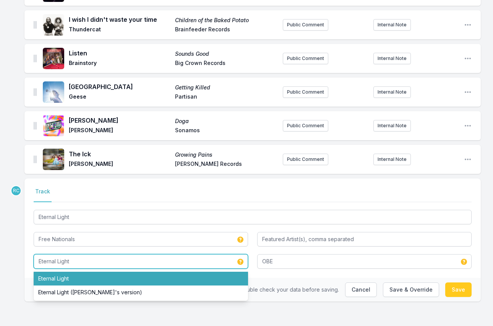
click at [72, 279] on li "Eternal Light" at bounding box center [141, 279] width 214 height 14
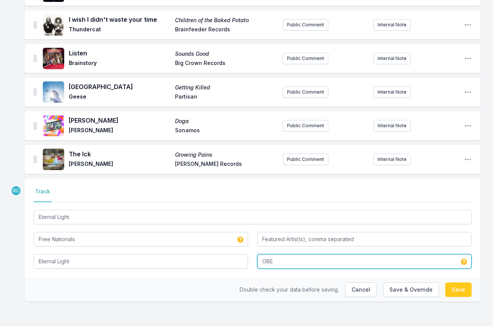
type input "Eternal Light"
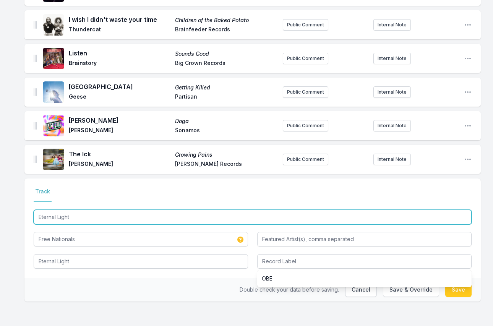
click at [120, 220] on input "Eternal Light" at bounding box center [253, 217] width 438 height 15
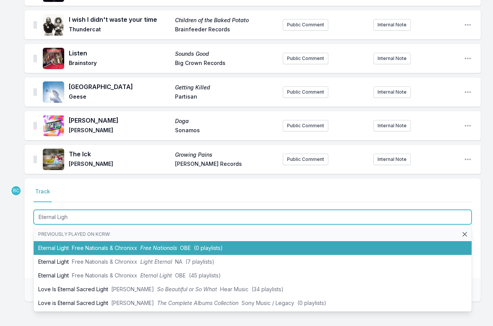
click at [72, 248] on li "Eternal Light Free Nationals & Chronixx Free Nationals OBE (0 playlists)" at bounding box center [253, 248] width 438 height 14
type input "Eternal Light"
type input "Free Nationals & Chronixx"
type input "OBE"
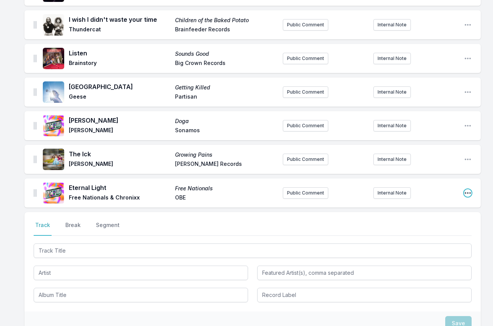
click at [467, 193] on icon "Open playlist item options" at bounding box center [467, 193] width 6 height 2
click at [447, 210] on button "Edit Track Details" at bounding box center [429, 208] width 86 height 14
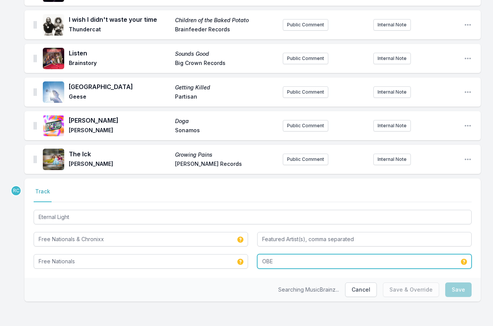
click at [299, 264] on input "OBE" at bounding box center [364, 261] width 214 height 15
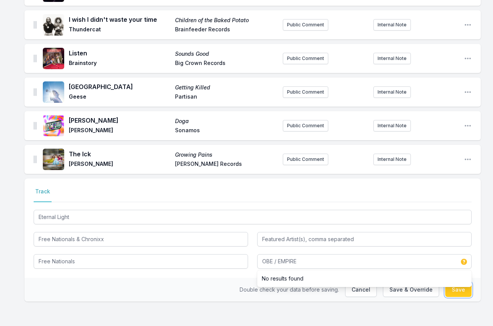
click at [462, 291] on button "Save" at bounding box center [458, 289] width 26 height 15
type input "OBE"
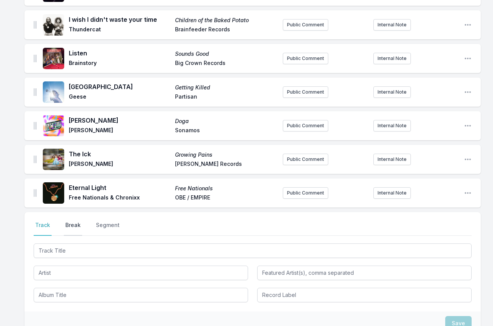
click at [71, 228] on button "Break" at bounding box center [73, 228] width 18 height 15
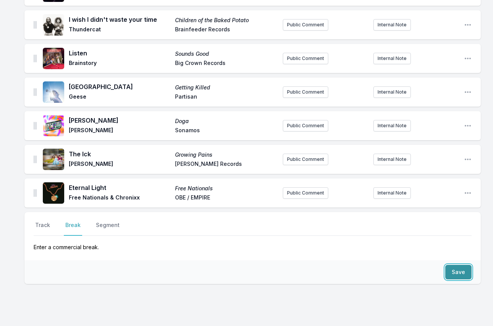
click at [457, 272] on button "Save" at bounding box center [458, 272] width 26 height 15
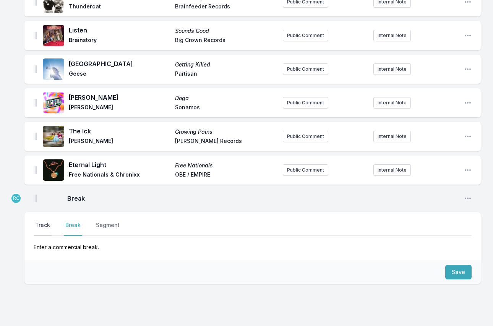
click at [46, 223] on button "Track" at bounding box center [43, 228] width 18 height 15
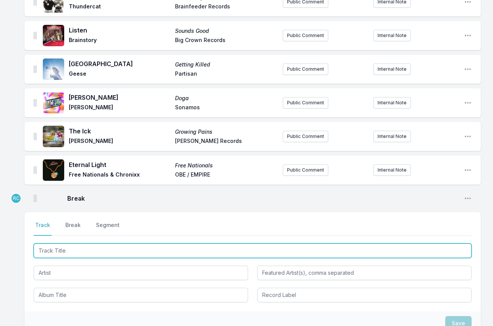
click at [56, 249] on input "Track Title" at bounding box center [253, 250] width 438 height 15
paste input "Strange World (feat. [PERSON_NAME])"
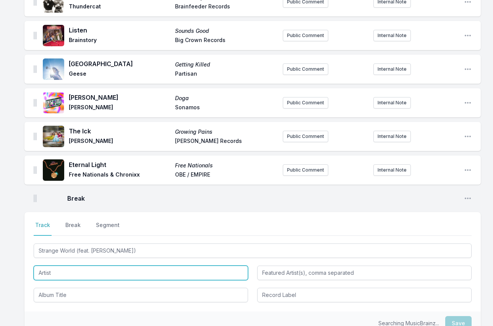
click at [65, 271] on input "Artist" at bounding box center [141, 272] width 214 height 15
type input "Strange World"
type input "[PERSON_NAME]"
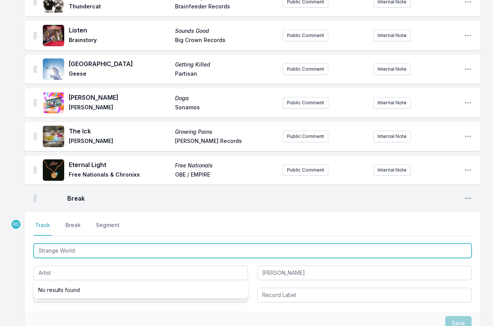
click at [282, 250] on input "Strange World" at bounding box center [253, 250] width 438 height 15
type input "Strange Worl"
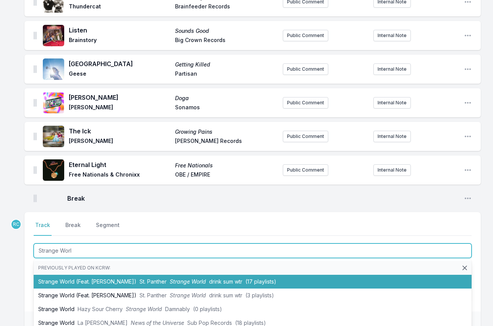
click at [186, 280] on span "Strange World" at bounding box center [188, 281] width 36 height 6
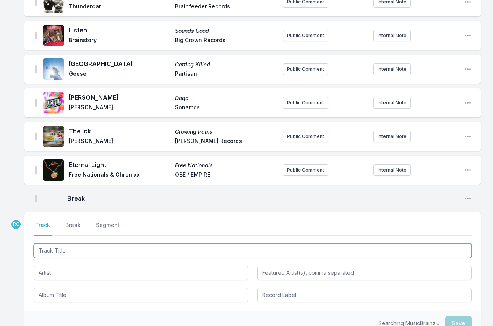
scroll to position [388, 0]
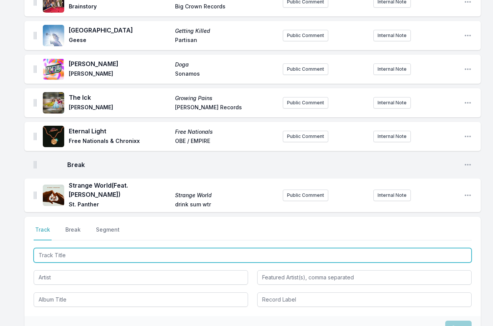
click at [430, 248] on input "Track Title" at bounding box center [253, 255] width 438 height 15
type input "Hollywood"
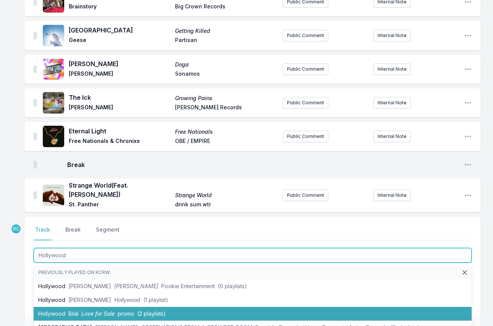
click at [207, 309] on li "Hollywood Bilal Love for Sale promo (2 playlists)" at bounding box center [253, 314] width 438 height 14
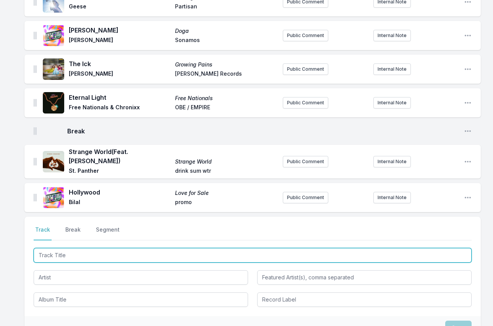
click at [417, 255] on input "Track Title" at bounding box center [253, 255] width 438 height 15
paste input "Friends to Lovers"
type input "Friends to Lovers"
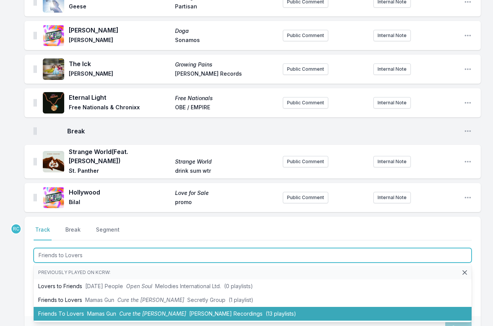
click at [102, 310] on span "Mamas Gun" at bounding box center [101, 313] width 29 height 6
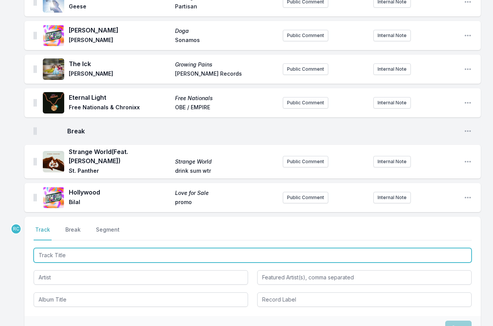
scroll to position [456, 0]
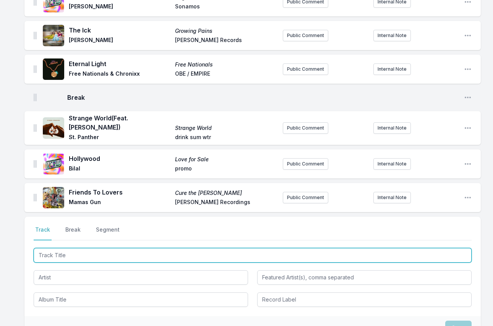
click at [457, 250] on input "Track Title" at bounding box center [253, 255] width 438 height 15
paste input "Rock With You (feat. Tayuka Kuroda)"
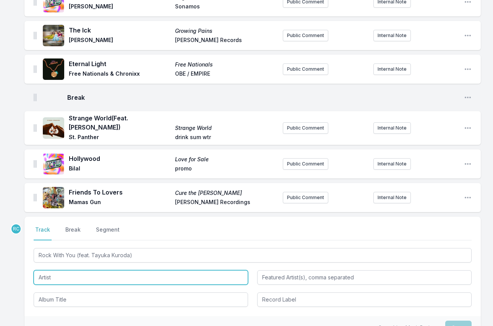
type input "Rock With You"
type input "[PERSON_NAME]"
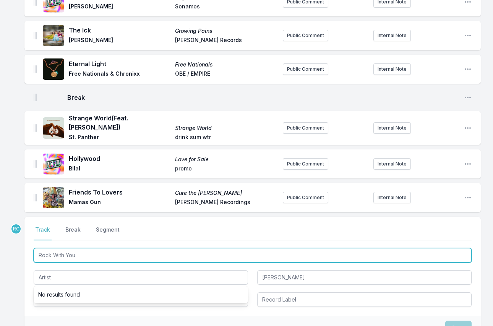
click at [94, 251] on input "Rock With You" at bounding box center [253, 255] width 438 height 15
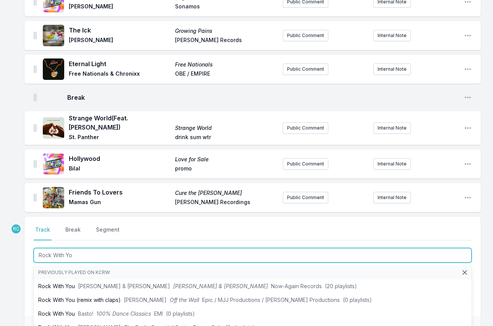
scroll to position [2, 0]
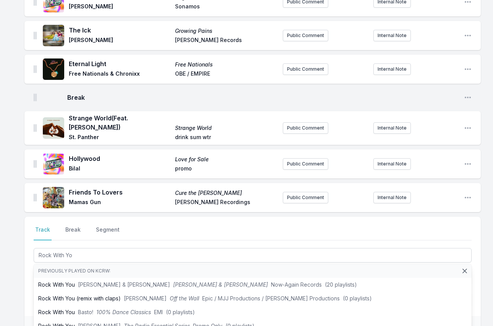
click at [4, 265] on div "Feeling Myself COMETA [PERSON_NAME] ATO Records Public Comment Internal Note Op…" at bounding box center [246, 18] width 493 height 789
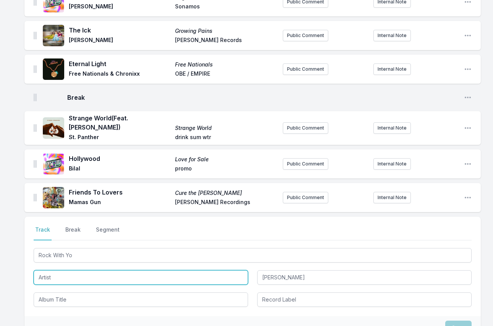
click at [68, 276] on input "Artist" at bounding box center [141, 277] width 214 height 15
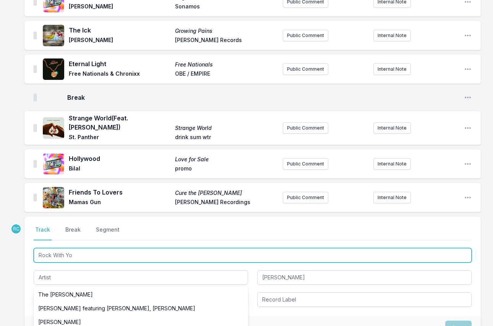
click at [91, 250] on input "Rock With Yo" at bounding box center [253, 255] width 438 height 15
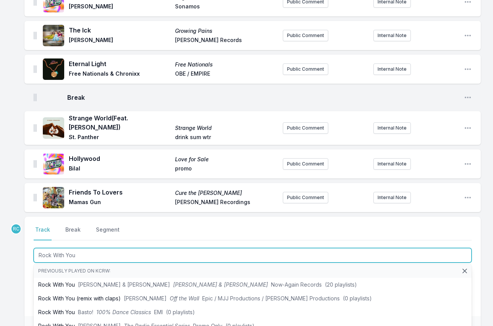
scroll to position [0, 0]
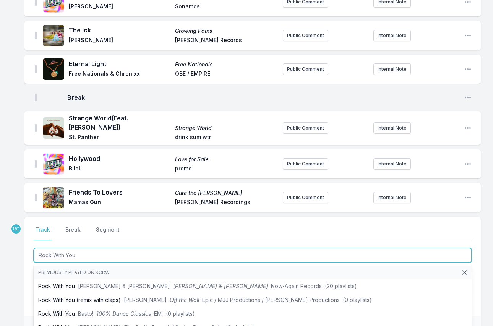
type input "Rock With You"
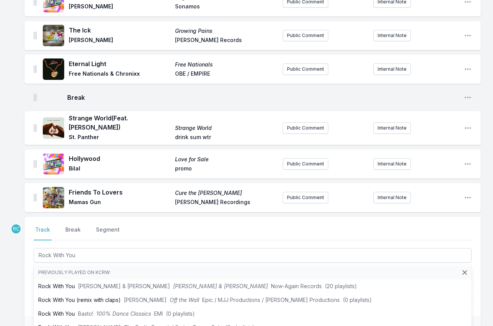
click at [13, 263] on div "Feeling Myself COMETA [PERSON_NAME] ATO Records Public Comment Internal Note Op…" at bounding box center [246, 18] width 493 height 789
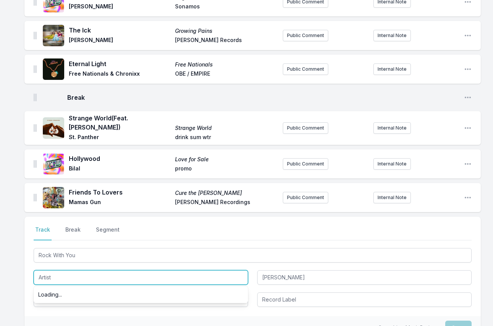
click at [61, 274] on input "Artist" at bounding box center [141, 277] width 214 height 15
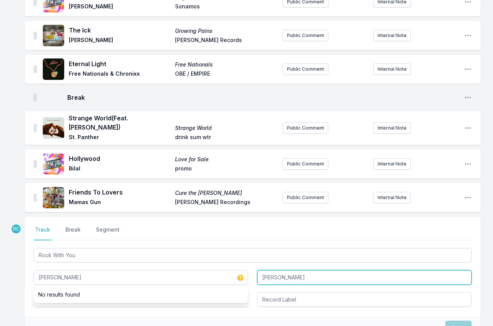
type input "[PERSON_NAME]"
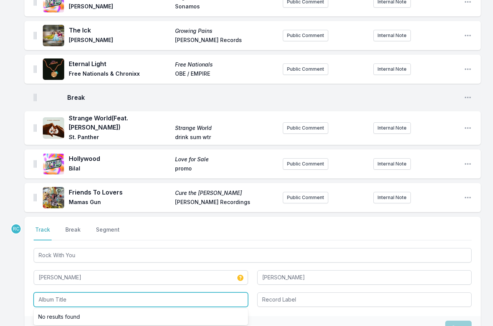
paste input "Rock With You"
type input "Rock With You"
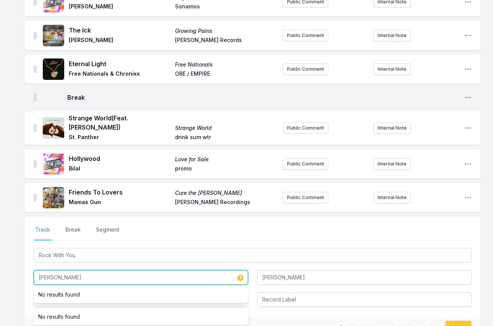
drag, startPoint x: 73, startPoint y: 275, endPoint x: 37, endPoint y: 269, distance: 36.4
click at [37, 270] on input "[PERSON_NAME]" at bounding box center [141, 277] width 214 height 15
paste input "é"
type input "[PERSON_NAME]"
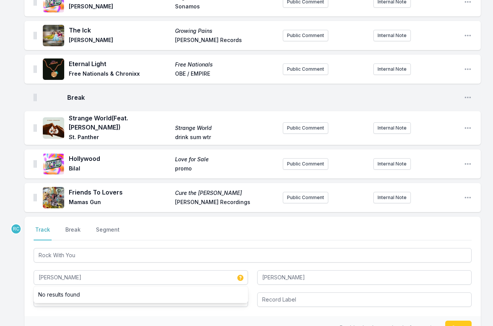
click at [16, 265] on div "Feeling Myself COMETA [PERSON_NAME] ATO Records Public Comment Internal Note Op…" at bounding box center [246, 18] width 493 height 789
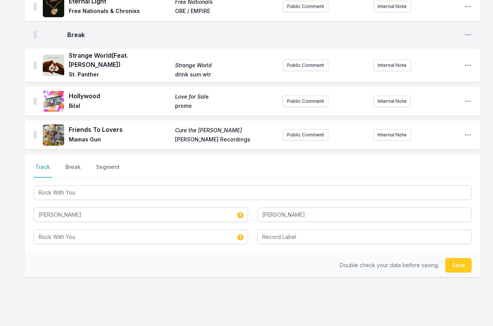
scroll to position [528, 0]
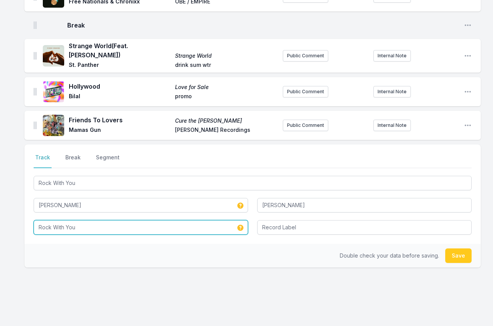
click at [112, 223] on input "Rock With You" at bounding box center [141, 227] width 214 height 15
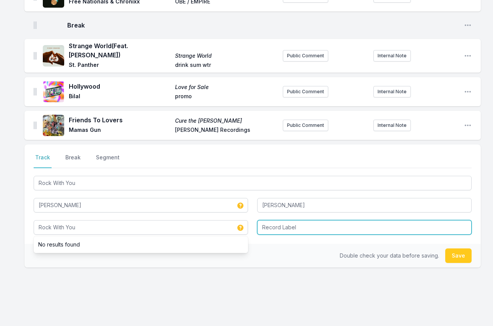
type input "Rock With You"
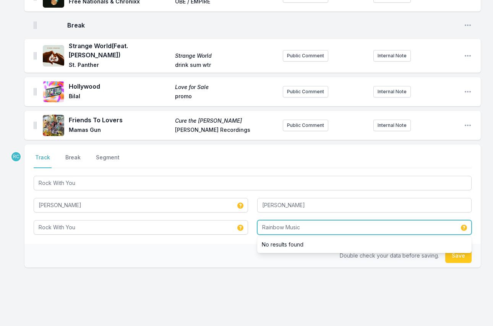
type input "Rainbow Music"
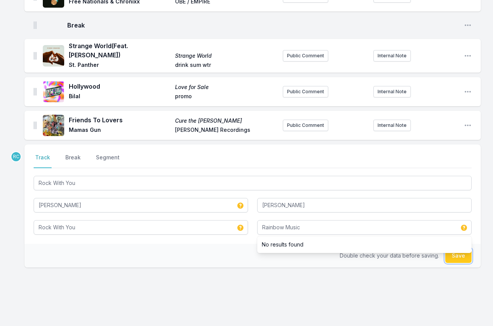
click at [454, 254] on button "Save" at bounding box center [458, 255] width 26 height 15
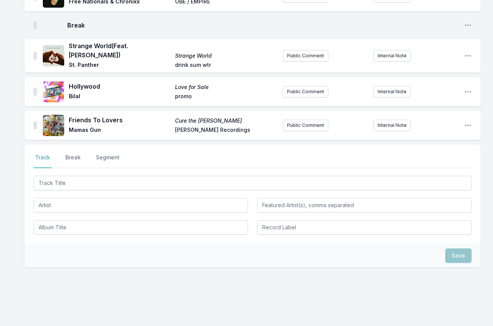
scroll to position [566, 0]
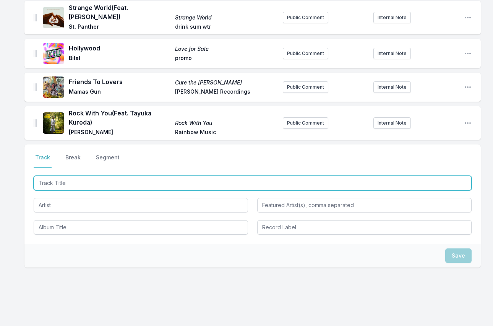
click at [249, 177] on input "Track Title" at bounding box center [253, 183] width 438 height 15
paste input "People Never Change"
type input "People Never Change"
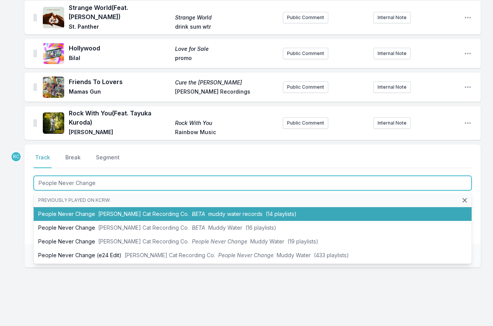
click at [131, 210] on span "[PERSON_NAME] Cat Recording Co." at bounding box center [143, 213] width 91 height 6
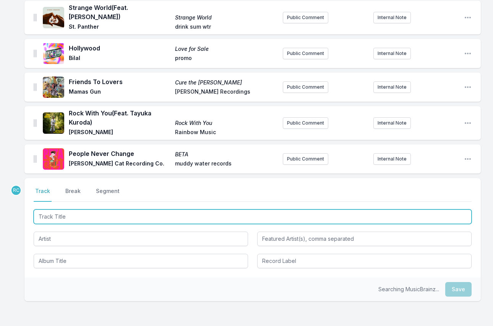
scroll to position [600, 0]
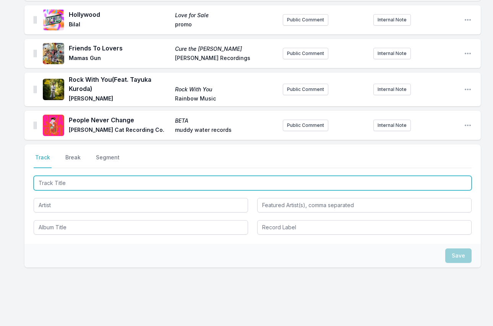
click at [453, 182] on input "Track Title" at bounding box center [253, 183] width 438 height 15
paste input "Blyth Street Nocturne"
type input "Blyth Street Nocturne"
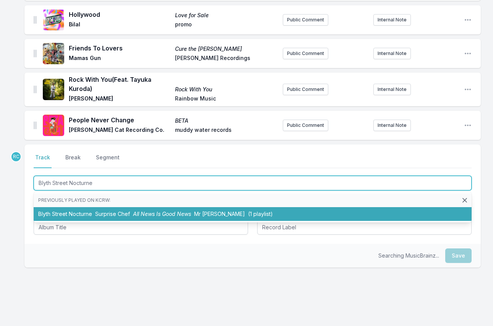
click at [176, 213] on li "Blyth Street Nocturne Surprise Chef All News Is Good News Mr [PERSON_NAME] (1 p…" at bounding box center [253, 214] width 438 height 14
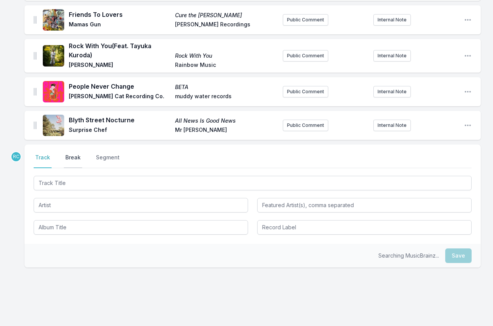
click at [68, 154] on button "Break" at bounding box center [73, 161] width 18 height 15
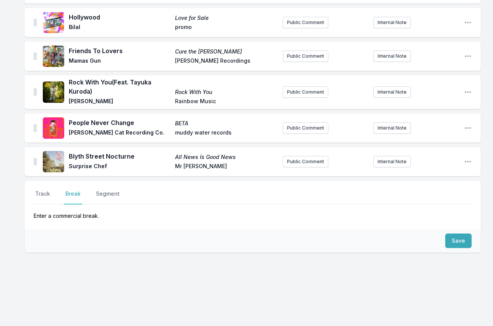
scroll to position [592, 0]
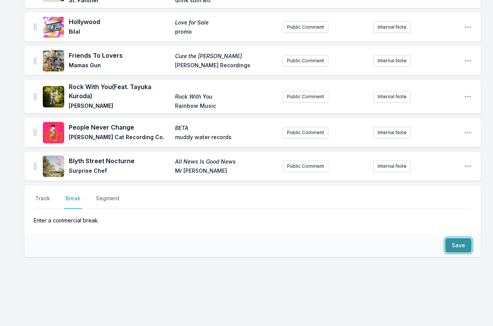
click at [456, 240] on button "Save" at bounding box center [458, 245] width 26 height 15
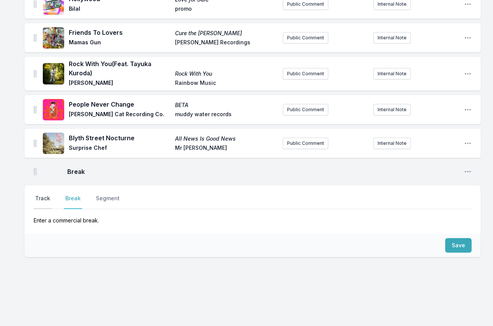
click at [43, 200] on button "Track" at bounding box center [43, 201] width 18 height 15
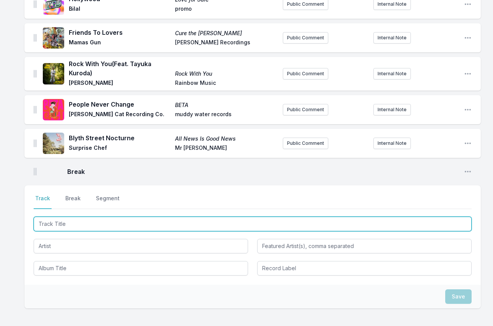
click at [436, 218] on input "Track Title" at bounding box center [253, 224] width 438 height 15
paste input "You're Gonna Win"
type input "You're Gonna Win"
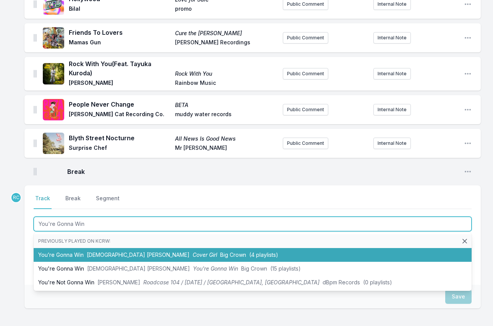
click at [220, 252] on span "Big Crown" at bounding box center [233, 254] width 26 height 6
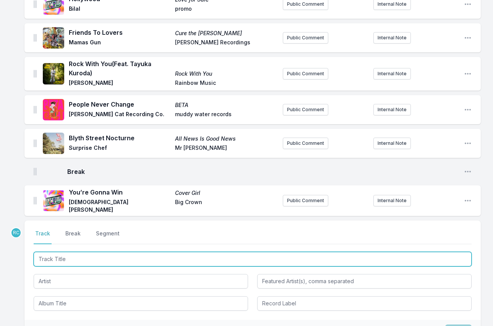
scroll to position [649, 0]
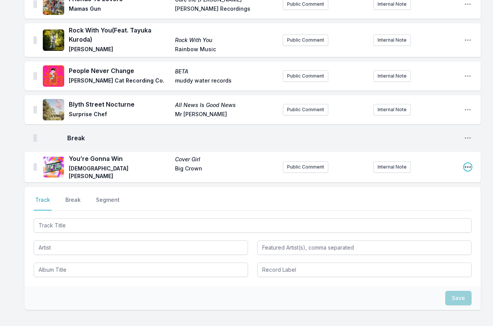
click at [467, 163] on icon "Open playlist item options" at bounding box center [468, 167] width 8 height 8
click at [434, 176] on button "Edit Track Details" at bounding box center [429, 182] width 86 height 14
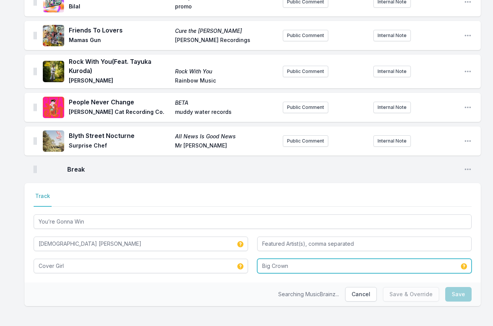
click at [300, 259] on input "Big Crown" at bounding box center [364, 266] width 214 height 15
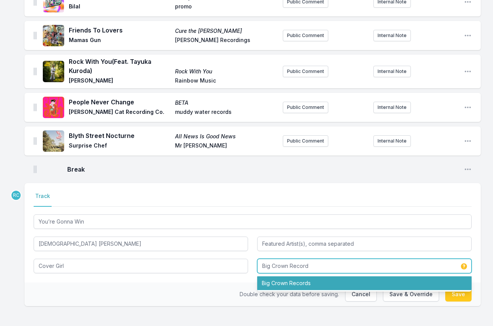
click at [300, 280] on li "Big Crown Records" at bounding box center [364, 283] width 214 height 14
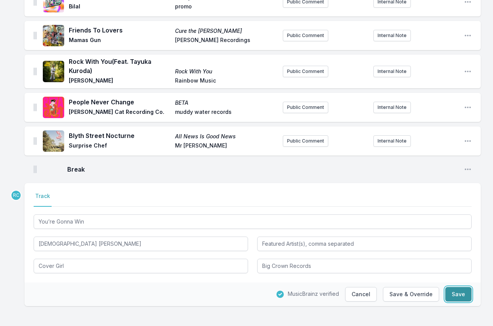
click at [458, 289] on button "Save" at bounding box center [458, 294] width 26 height 15
type input "Big Crown"
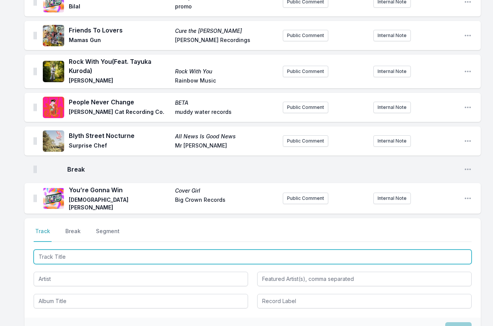
click at [435, 251] on input "Track Title" at bounding box center [253, 256] width 438 height 15
paste input "Ain't It Nice"
type input "Ain't It Nice"
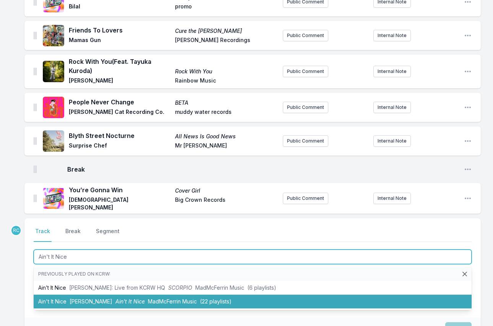
click at [99, 294] on li "Ain't It Nice [PERSON_NAME] Ain't It Nice MadMcFerrin Music (22 playlists)" at bounding box center [253, 301] width 438 height 14
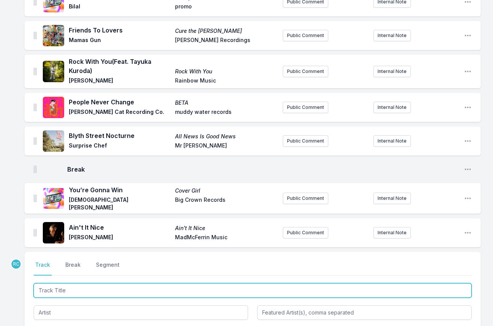
scroll to position [651, 0]
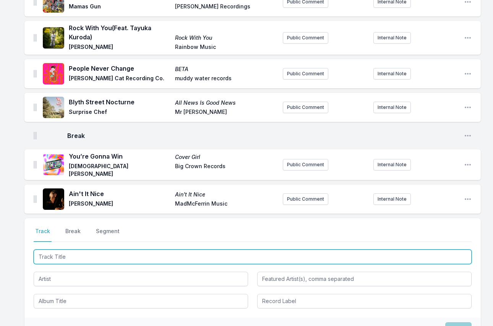
click at [425, 251] on input "Track Title" at bounding box center [253, 256] width 438 height 15
paste input "Empire"
type input "Empire"
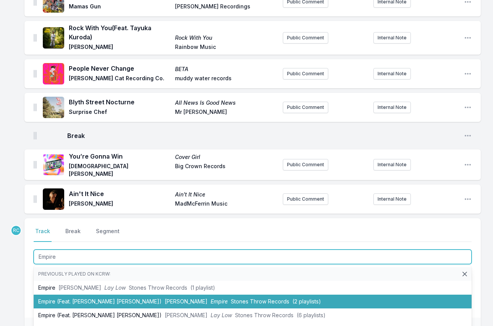
click at [129, 294] on li "Empire (Feat. [PERSON_NAME] [PERSON_NAME]) [PERSON_NAME] Empire Stones Throw Re…" at bounding box center [253, 301] width 438 height 14
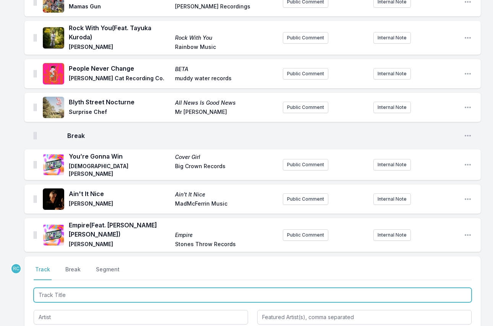
scroll to position [685, 0]
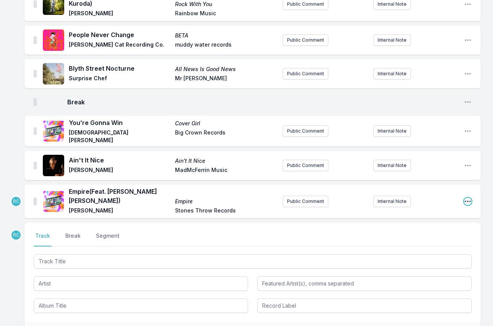
click at [468, 197] on icon "Open playlist item options" at bounding box center [468, 201] width 8 height 8
click at [442, 210] on button "Edit Track Details" at bounding box center [429, 217] width 86 height 14
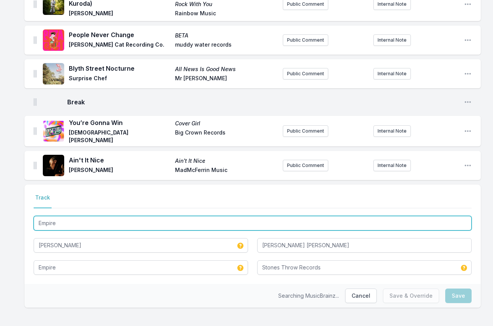
click at [100, 216] on input "Empire" at bounding box center [253, 223] width 438 height 15
click at [103, 216] on input "Empire" at bounding box center [253, 223] width 438 height 15
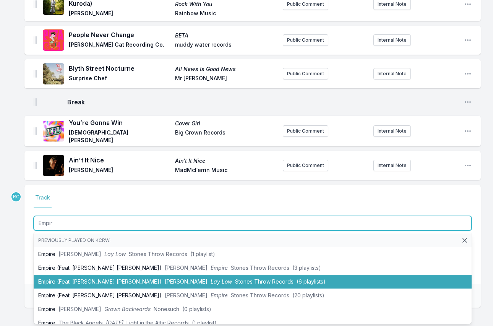
click at [82, 275] on li "Empire (Feat. [PERSON_NAME] [PERSON_NAME]) [PERSON_NAME] Lay Low Stones Throw R…" at bounding box center [253, 282] width 438 height 14
type input "Empire"
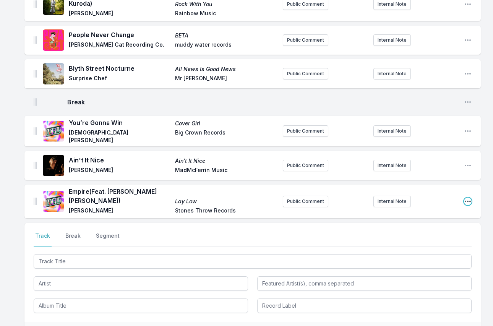
click at [470, 197] on icon "Open playlist item options" at bounding box center [468, 201] width 8 height 8
click at [428, 210] on button "Edit Track Details" at bounding box center [429, 217] width 86 height 14
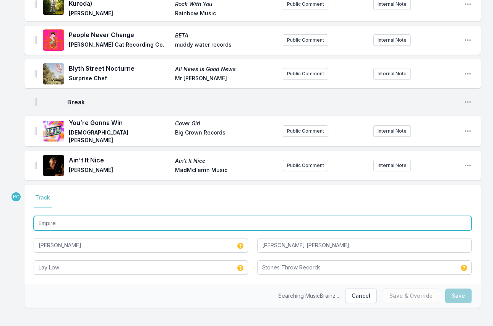
click at [101, 216] on input "Empire" at bounding box center [253, 223] width 438 height 15
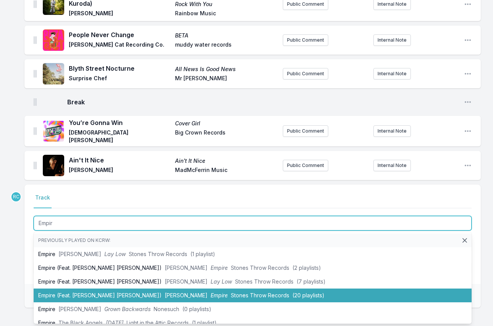
click at [96, 288] on li "Empire (Feat. [PERSON_NAME] [PERSON_NAME]) [PERSON_NAME] Empire Stones Throw Re…" at bounding box center [253, 295] width 438 height 14
type input "Empire"
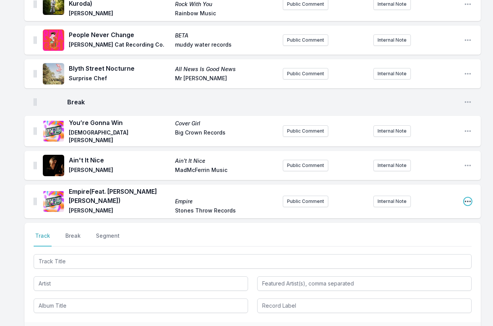
click at [466, 197] on icon "Open playlist item options" at bounding box center [468, 201] width 8 height 8
click at [433, 210] on button "Edit Track Details" at bounding box center [429, 217] width 86 height 14
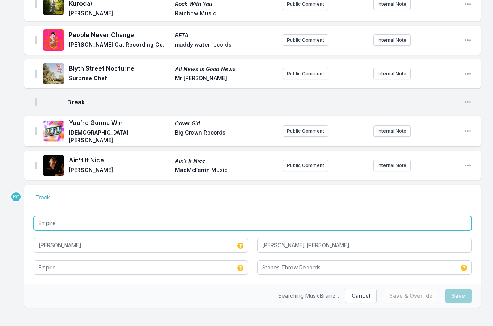
click at [74, 216] on input "Empire" at bounding box center [253, 223] width 438 height 15
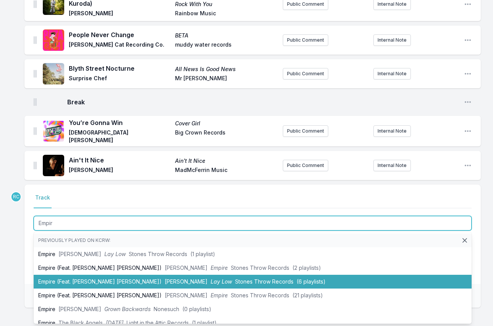
click at [81, 275] on li "Empire (Feat. [PERSON_NAME] [PERSON_NAME]) [PERSON_NAME] Lay Low Stones Throw R…" at bounding box center [253, 282] width 438 height 14
type input "Empire"
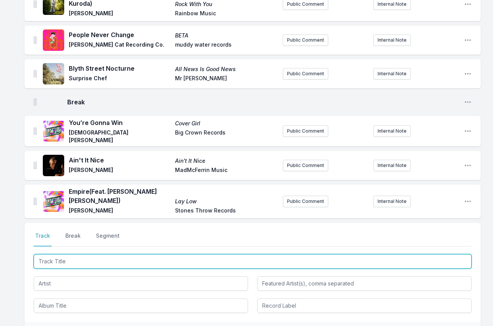
click at [441, 254] on input "Track Title" at bounding box center [253, 261] width 438 height 15
paste input "Summer is Almost Over"
type input "Summer is Almost Over"
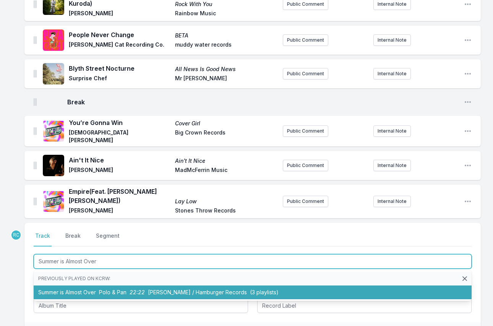
click at [179, 289] on span "[PERSON_NAME] / Hamburger Records" at bounding box center [197, 292] width 99 height 6
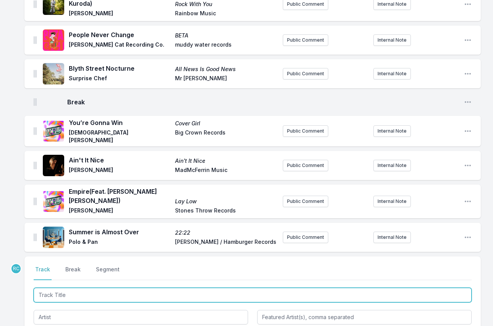
scroll to position [718, 0]
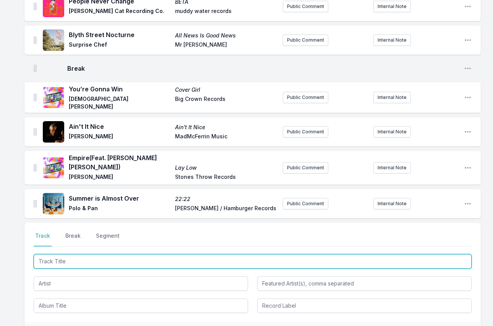
click at [409, 254] on input "Track Title" at bounding box center [253, 261] width 438 height 15
paste input "Breaking Point"
type input "Breaking Point"
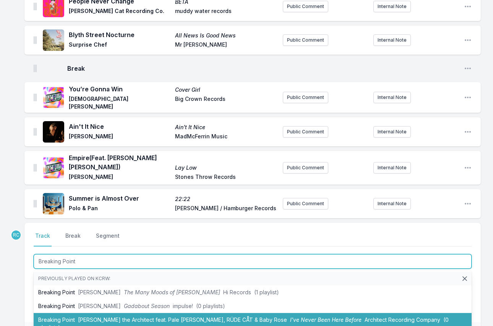
click at [139, 316] on span "[PERSON_NAME] the Architect feat. Pale [PERSON_NAME], RÜDE CÅT & Baby Rose" at bounding box center [182, 319] width 209 height 6
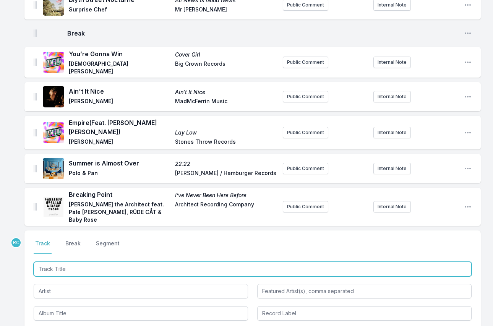
click at [422, 262] on input "Track Title" at bounding box center [253, 269] width 438 height 15
paste input "Kaleidoscope"
type input "Kaleidoscope"
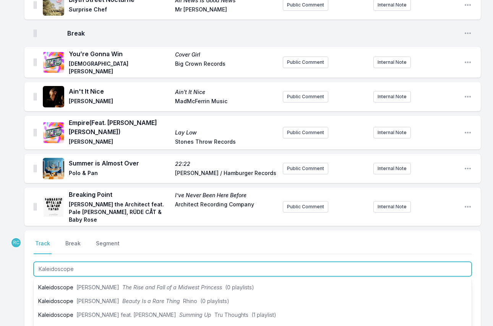
scroll to position [73, 0]
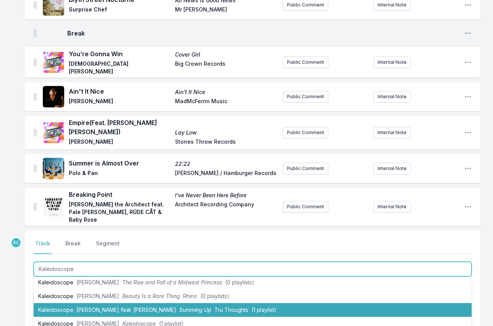
click at [120, 306] on span "[PERSON_NAME] feat. [PERSON_NAME]" at bounding box center [126, 309] width 100 height 6
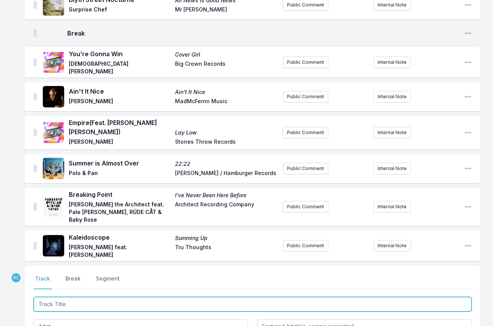
scroll to position [787, 0]
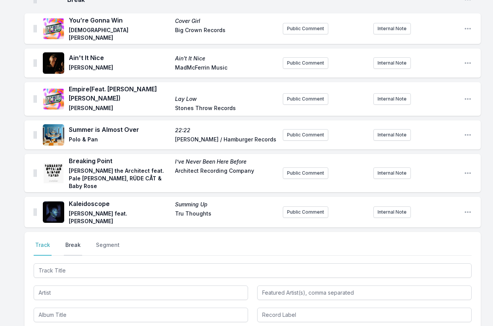
click at [70, 241] on button "Break" at bounding box center [73, 248] width 18 height 15
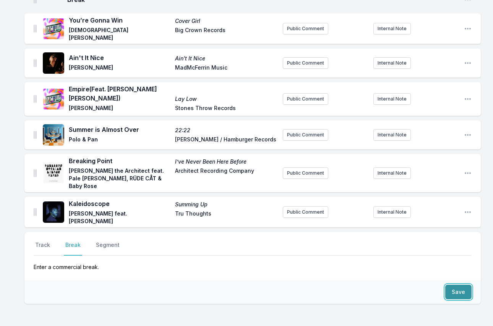
click at [461, 284] on button "Save" at bounding box center [458, 291] width 26 height 15
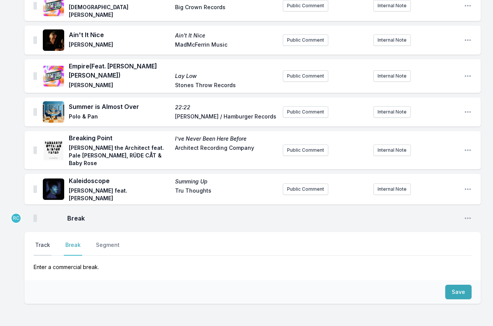
click at [42, 241] on button "Track" at bounding box center [43, 248] width 18 height 15
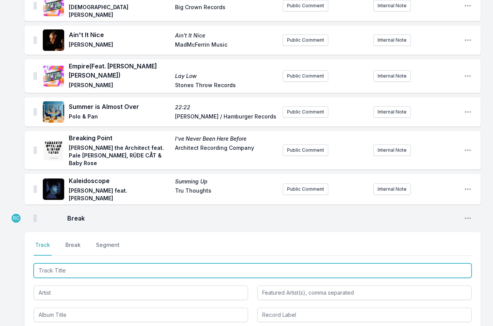
click at [68, 263] on input "Track Title" at bounding box center [253, 270] width 438 height 15
paste input "The Way To Nice"
click at [38, 263] on input "The Way To Nice" at bounding box center [253, 270] width 438 height 15
type input "The Way To Nice"
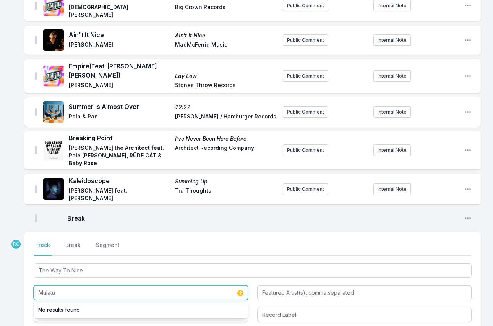
paste input "Astatke"
type input "[PERSON_NAME]"
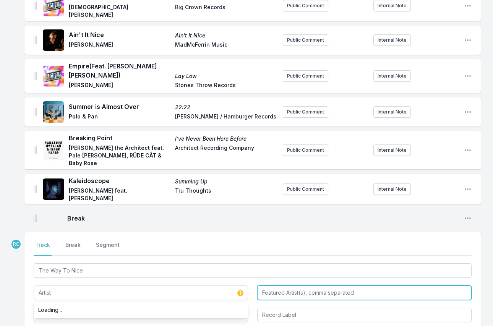
type input "[PERSON_NAME]"
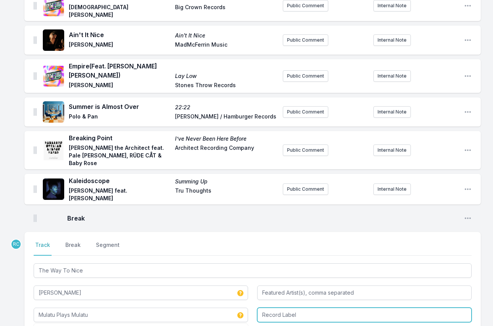
type input "Mulatu Plays Mulatu"
type input "Strut"
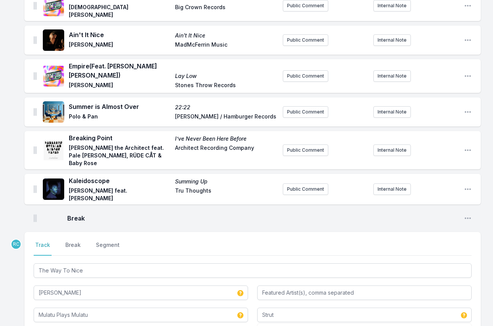
click at [479, 256] on div "Select a tab Track Break Segment Track Break Segment The Way To Nice [PERSON_NA…" at bounding box center [252, 281] width 456 height 99
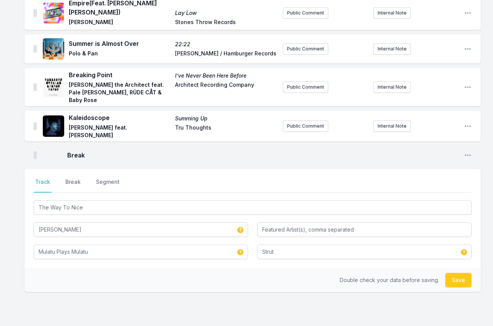
scroll to position [874, 0]
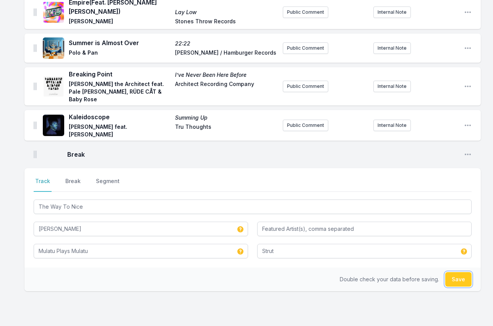
click at [458, 272] on button "Save" at bounding box center [458, 279] width 26 height 15
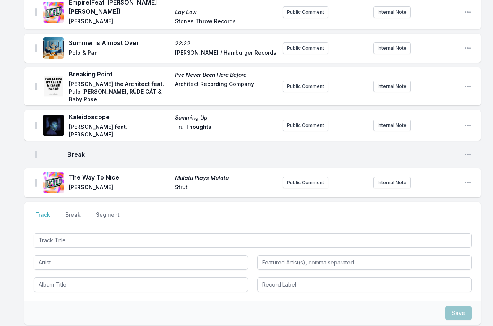
scroll to position [907, 0]
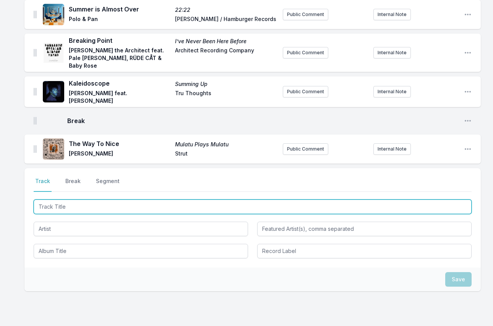
click at [449, 199] on input "Track Title" at bounding box center [253, 206] width 438 height 15
paste input "La Ceiba"
type input "La Ceiba"
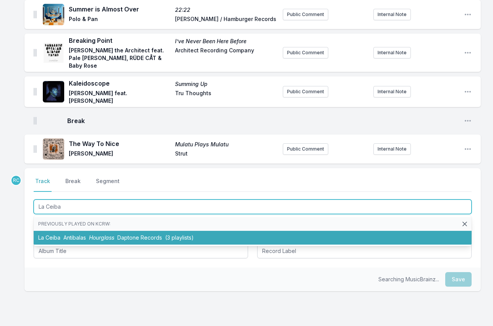
click at [122, 234] on span "Daptone Records" at bounding box center [139, 237] width 45 height 6
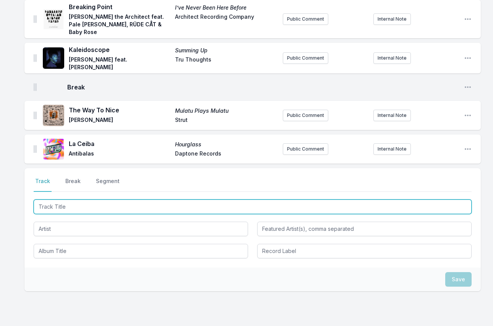
click at [425, 199] on input "Track Title" at bounding box center [253, 206] width 438 height 15
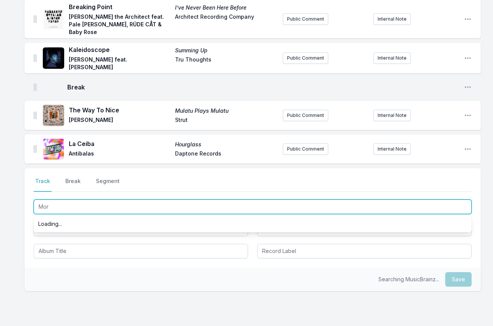
type input "More"
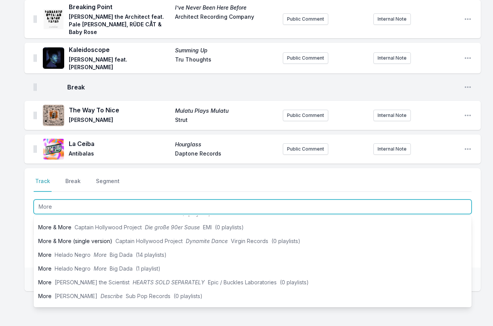
scroll to position [171, 0]
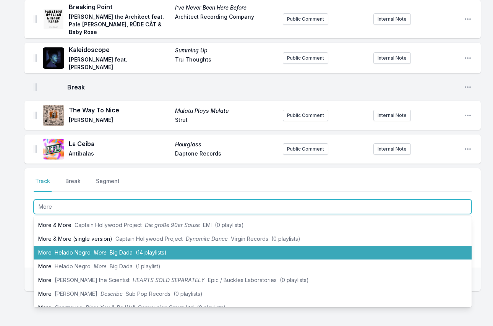
click at [212, 246] on li "More Helado Negro More Big Dada (14 playlists)" at bounding box center [253, 253] width 438 height 14
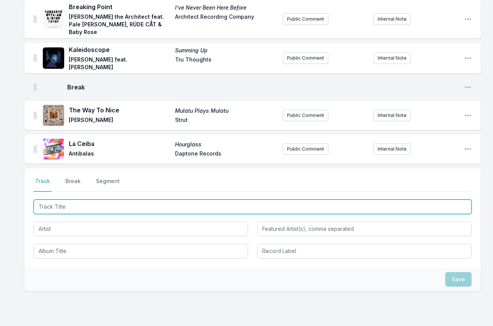
scroll to position [975, 0]
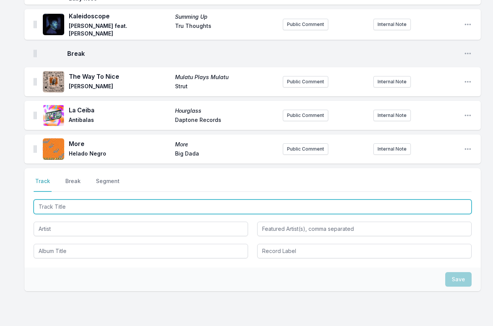
click at [414, 199] on input "Track Title" at bounding box center [253, 206] width 438 height 15
paste input "O Xangô"
type input "O Xangô"
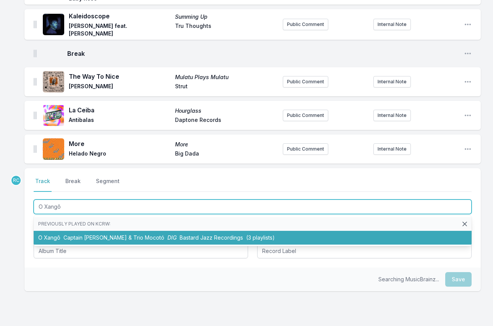
click at [113, 234] on span "Captain [PERSON_NAME] & Trio Mocotó" at bounding box center [113, 237] width 101 height 6
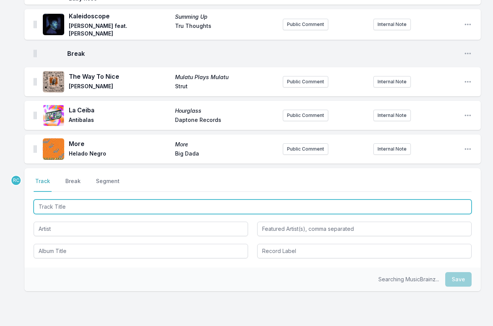
scroll to position [1008, 0]
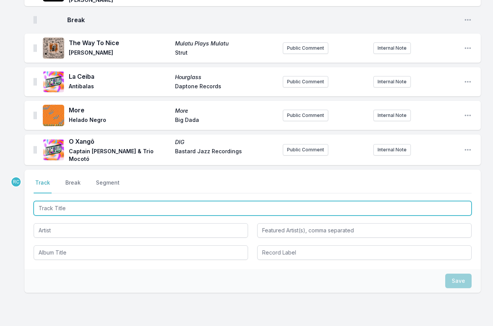
click at [398, 201] on input "Track Title" at bounding box center [253, 208] width 438 height 15
paste input "Number One"
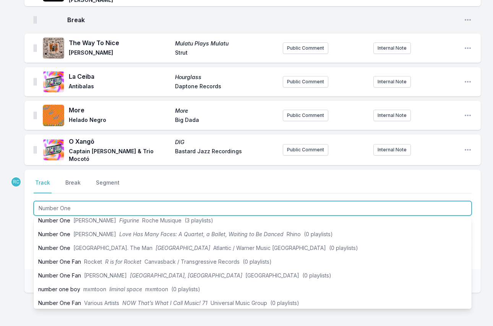
scroll to position [200, 0]
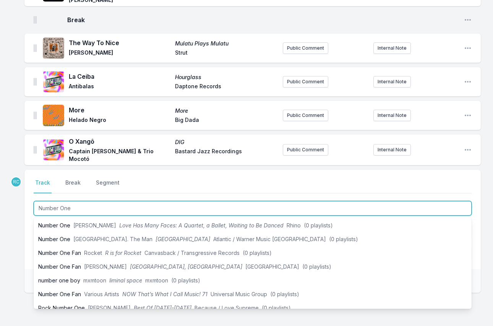
type input "Number One"
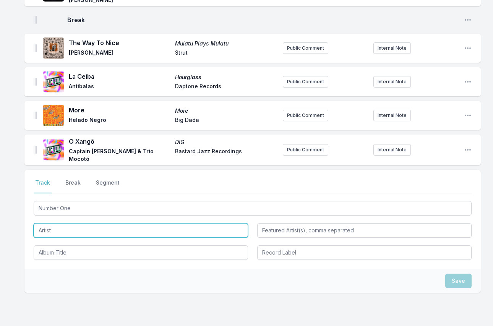
click at [222, 223] on input "Artist" at bounding box center [141, 230] width 214 height 15
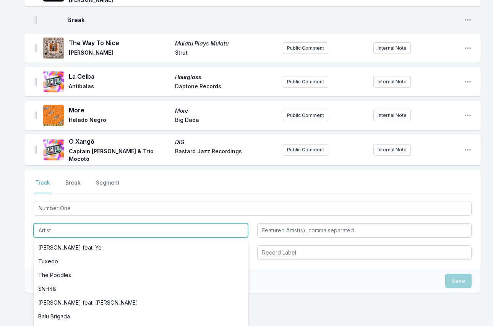
paste input "[PERSON_NAME]"
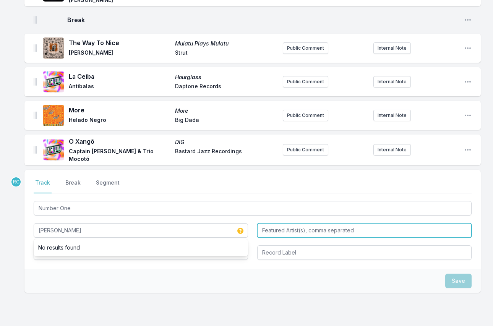
type input "[PERSON_NAME]"
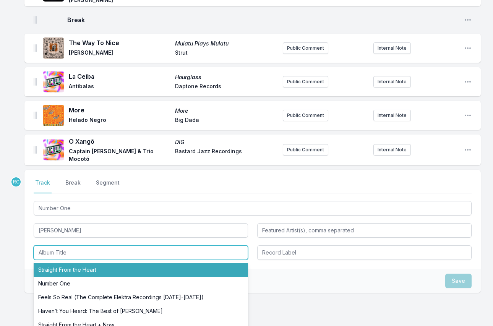
click at [65, 263] on li "Straight From the Heart" at bounding box center [141, 270] width 214 height 14
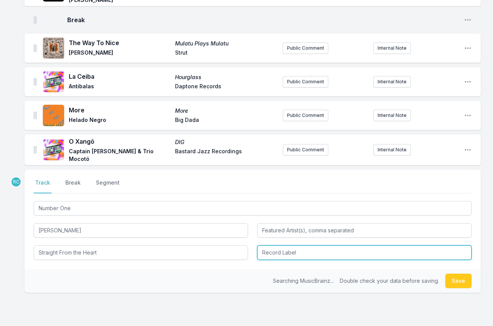
type input "Straight From the Heart"
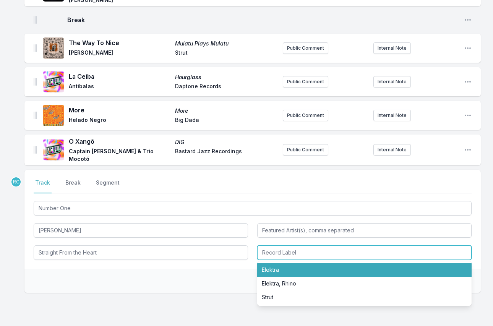
click at [276, 263] on li "Elektra" at bounding box center [364, 270] width 214 height 14
type input "Elektra"
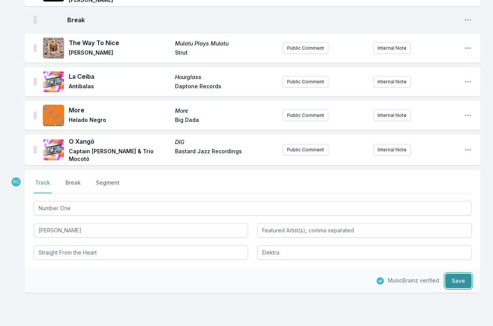
click at [456, 273] on button "Save" at bounding box center [458, 280] width 26 height 15
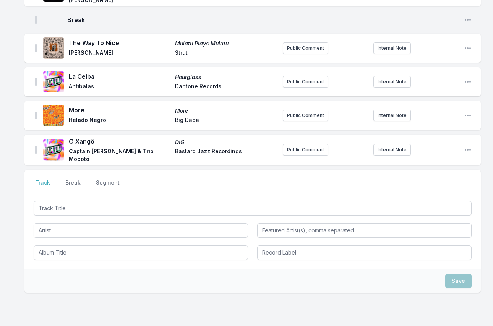
scroll to position [1042, 0]
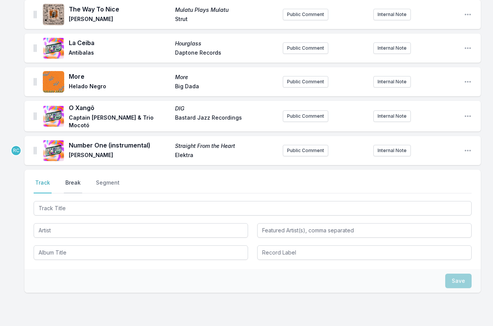
click at [70, 179] on button "Break" at bounding box center [73, 186] width 18 height 15
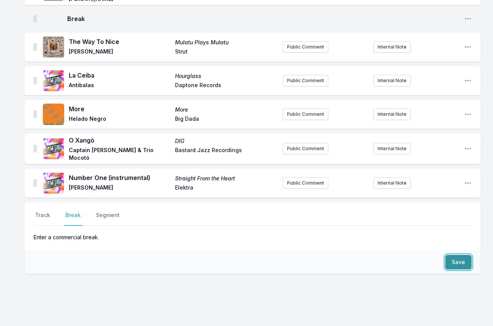
click at [461, 255] on button "Save" at bounding box center [458, 262] width 26 height 15
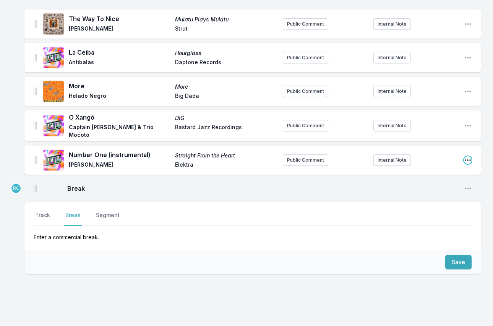
click at [464, 156] on icon "Open playlist item options" at bounding box center [468, 160] width 8 height 8
click at [419, 168] on button "Edit Track Details" at bounding box center [429, 175] width 86 height 14
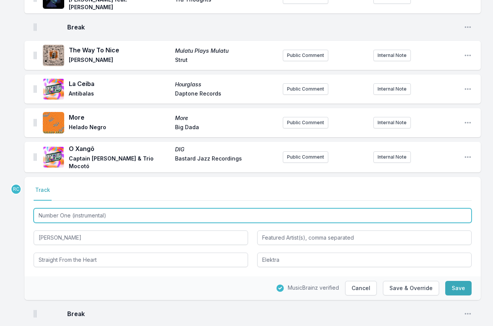
drag, startPoint x: 123, startPoint y: 195, endPoint x: 71, endPoint y: 195, distance: 52.7
click at [71, 208] on input "Number One (instrumental)" at bounding box center [253, 215] width 438 height 15
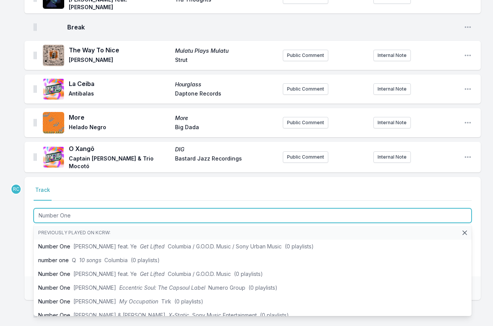
type input "Number One"
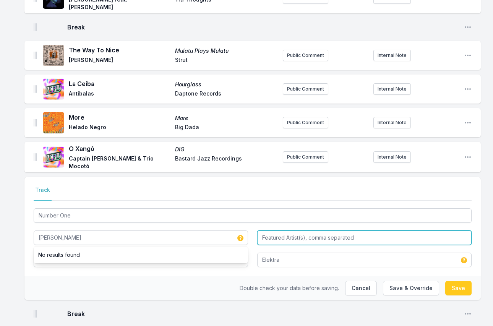
type input "[PERSON_NAME]"
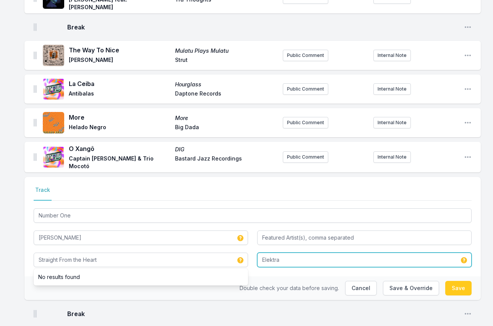
type input "Straight From the Heart"
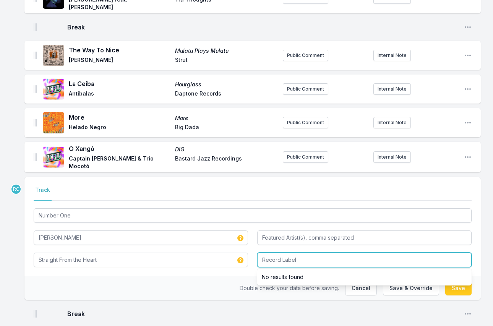
type input "e"
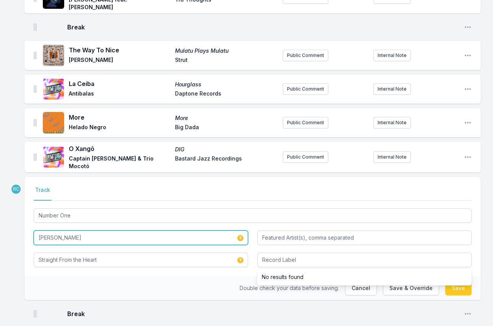
click at [80, 230] on input "[PERSON_NAME]" at bounding box center [141, 237] width 214 height 15
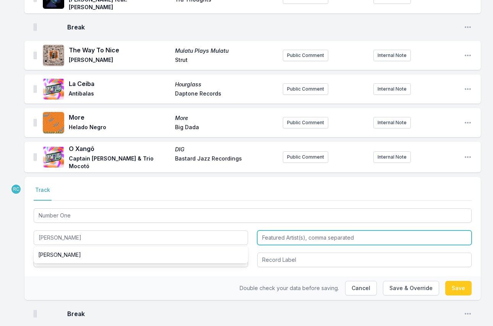
type input "[PERSON_NAME]"
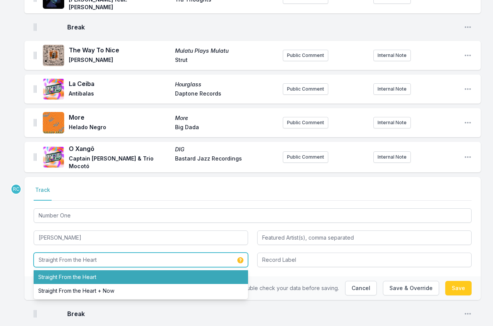
click at [91, 270] on li "Straight From the Heart" at bounding box center [141, 277] width 214 height 14
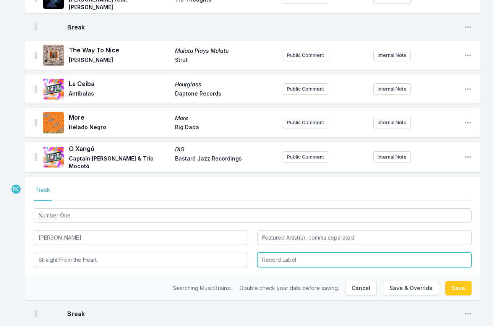
type input "Straight From the Heart"
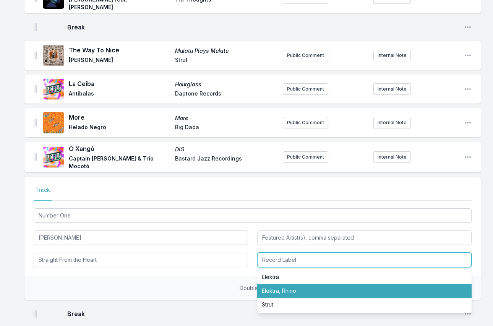
click at [281, 284] on li "Elektra, Rhino" at bounding box center [364, 291] width 214 height 14
type input "Elektra, Rhino"
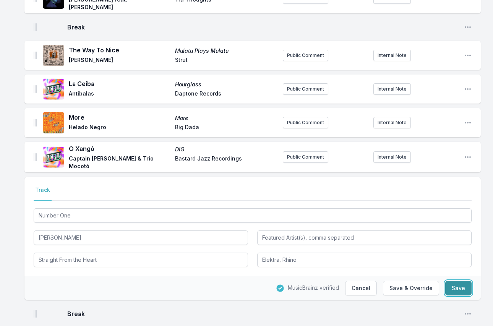
click at [461, 281] on button "Save" at bounding box center [458, 288] width 26 height 15
type input "Number One (instrumental)"
type input "Elektra"
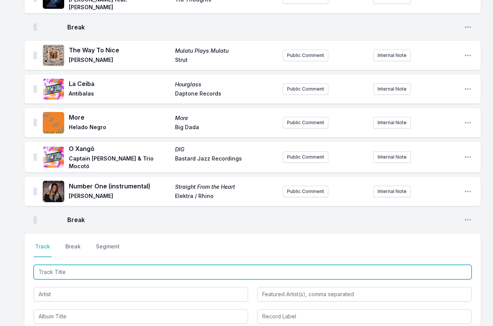
click at [430, 265] on input "Track Title" at bounding box center [253, 272] width 438 height 15
paste input "The Prize"
type input "The Prize"
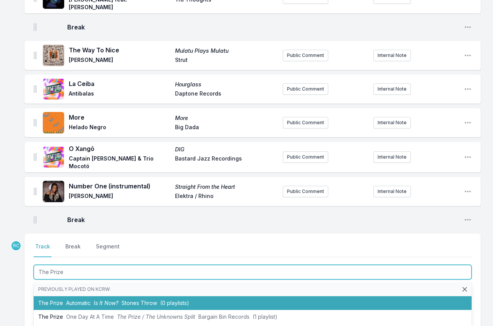
click at [130, 299] on span "Stones Throw" at bounding box center [139, 302] width 36 height 6
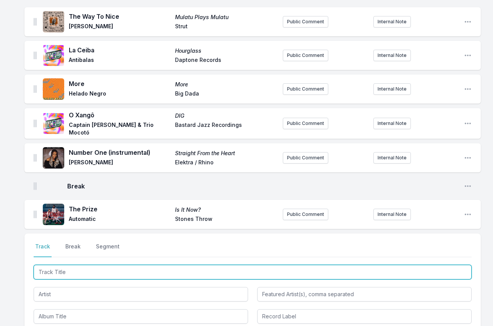
click at [409, 265] on input "Track Title" at bounding box center [253, 272] width 438 height 15
paste input "It's Alright"
type input "It's Alright"
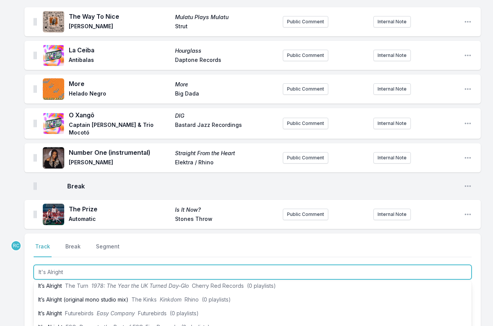
scroll to position [33, 0]
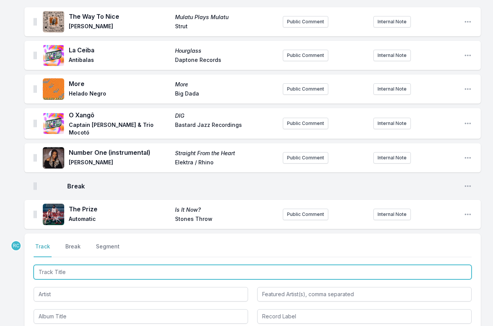
scroll to position [1073, 0]
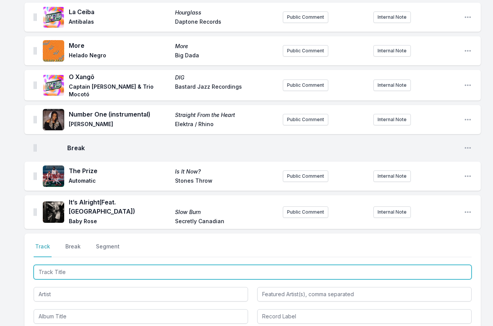
click at [444, 265] on input "Track Title" at bounding box center [253, 272] width 438 height 15
paste input "Never Be Another"
type input "Never Be Another"
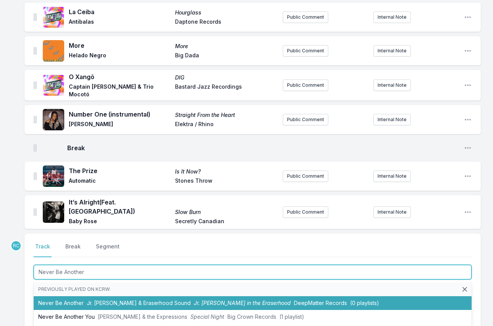
click at [120, 299] on span "Jr. [PERSON_NAME] & Eraserhood Sound" at bounding box center [139, 302] width 104 height 6
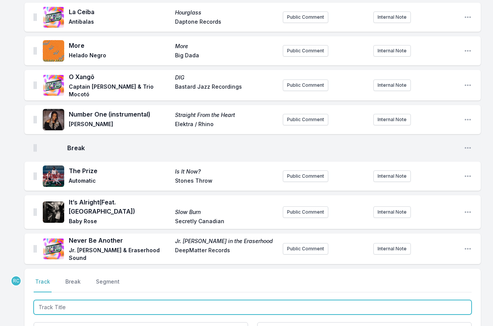
scroll to position [1106, 0]
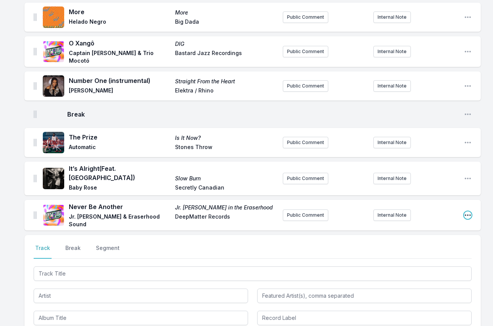
click at [468, 211] on icon "Open playlist item options" at bounding box center [468, 215] width 8 height 8
click at [443, 223] on button "Edit Track Details" at bounding box center [429, 230] width 86 height 14
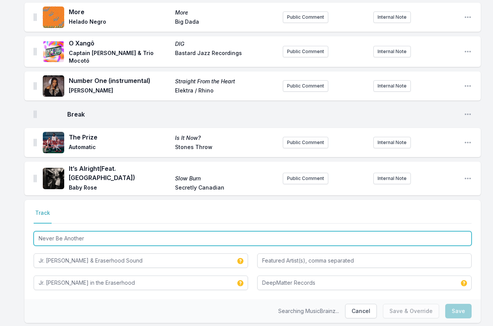
click at [120, 231] on input "Never Be Another" at bounding box center [253, 238] width 438 height 15
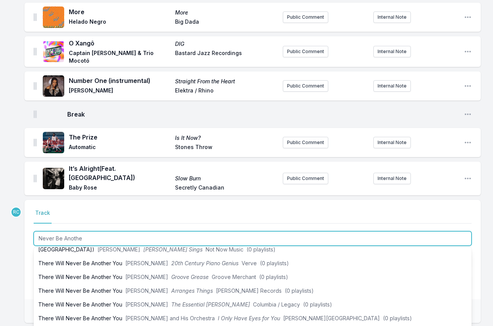
scroll to position [115, 0]
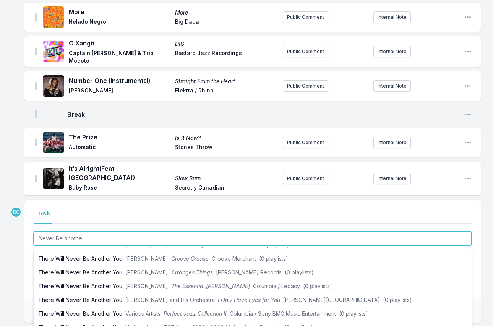
type input "Never Be Anothe"
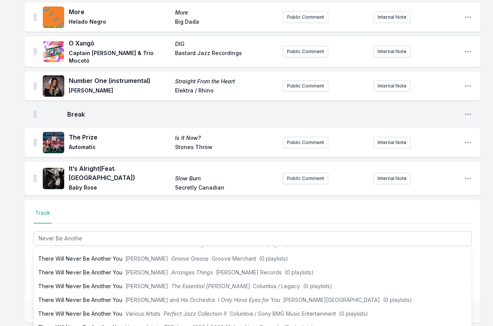
click at [99, 209] on nav "Track" at bounding box center [253, 216] width 438 height 15
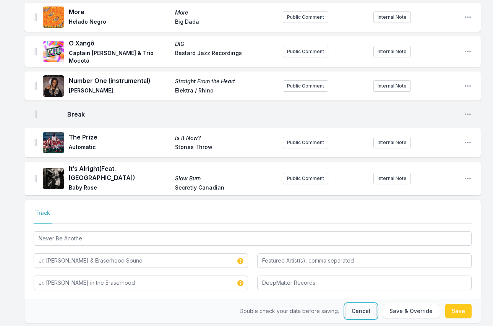
click at [368, 304] on button "Cancel" at bounding box center [361, 311] width 32 height 15
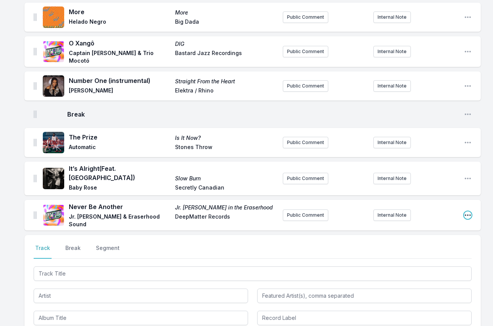
click at [464, 211] on icon "Open playlist item options" at bounding box center [468, 215] width 8 height 8
click at [397, 223] on button "Edit Track Details" at bounding box center [429, 230] width 86 height 14
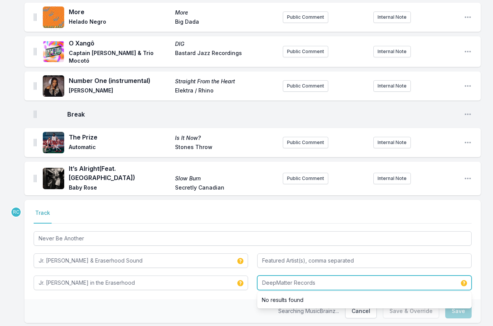
drag, startPoint x: 293, startPoint y: 263, endPoint x: 297, endPoint y: 270, distance: 8.3
click at [297, 275] on div "DeepMatter Records No results found" at bounding box center [364, 282] width 214 height 15
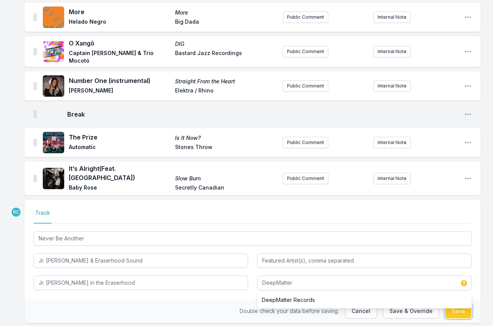
click at [454, 304] on button "Save" at bounding box center [458, 311] width 26 height 15
type input "DeepMatter Records"
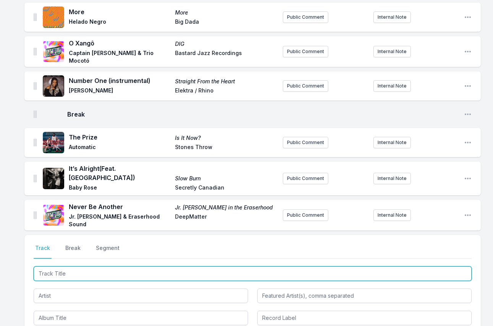
click at [416, 266] on input "Track Title" at bounding box center [253, 273] width 438 height 15
paste input "Night Night (Dub)"
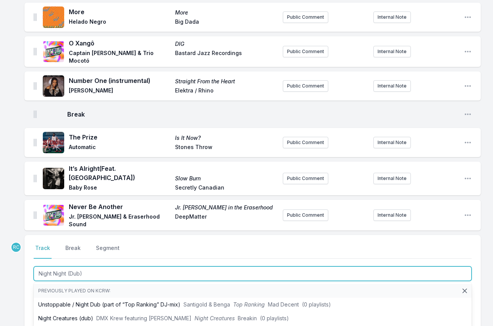
type input "Night Night (Dub)"
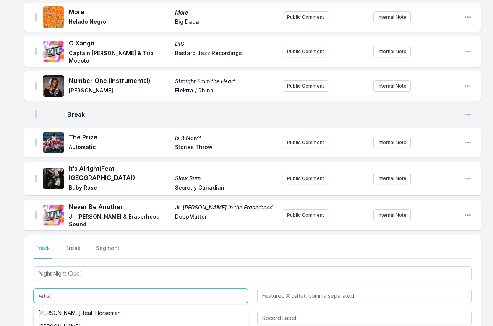
click at [58, 288] on input "Artist" at bounding box center [141, 295] width 214 height 15
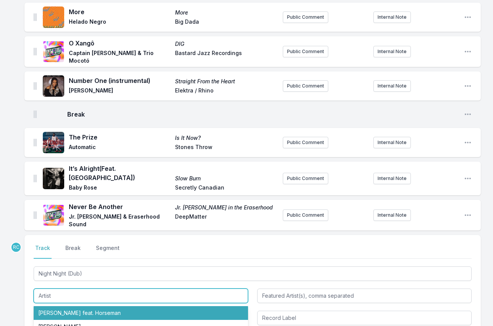
click at [67, 306] on li "[PERSON_NAME] feat. Horseman" at bounding box center [141, 313] width 214 height 14
type input "[PERSON_NAME]"
type input "Horseman"
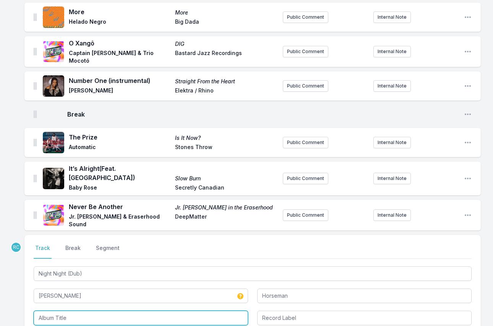
click at [59, 310] on input "Album Title" at bounding box center [141, 317] width 214 height 15
type input "Night Night"
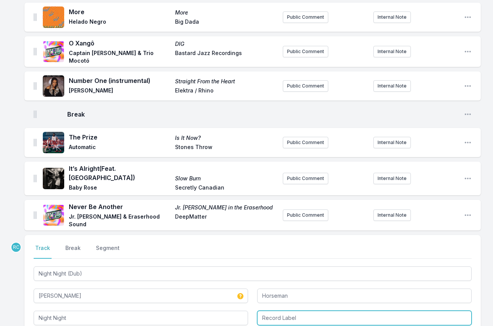
click at [299, 310] on input "Record Label" at bounding box center [364, 317] width 214 height 15
type input "Mr [PERSON_NAME]"
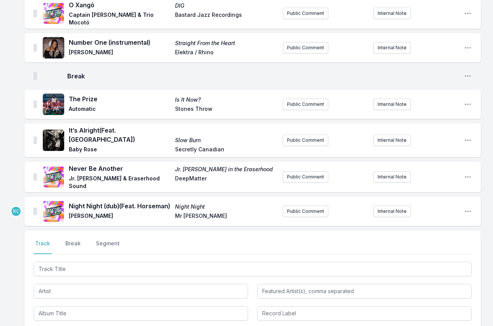
scroll to position [1197, 0]
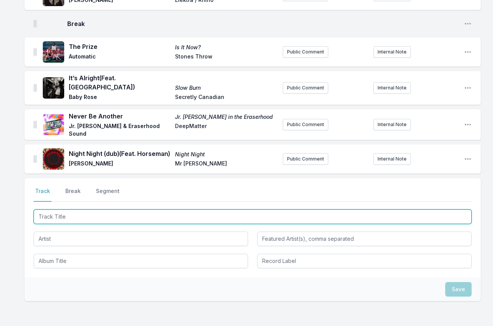
click at [421, 209] on input "Track Title" at bounding box center [253, 216] width 438 height 15
paste input "Rubber Ring"
type input "Rubber Ring"
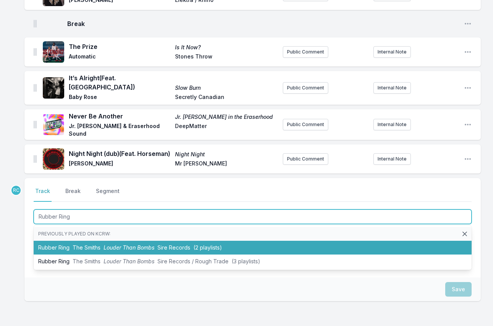
click at [183, 244] on span "Sire Records" at bounding box center [173, 247] width 33 height 6
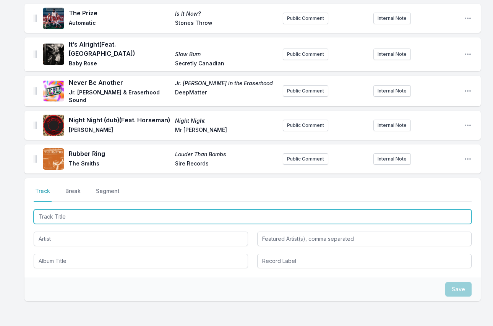
click at [419, 209] on input "Track Title" at bounding box center [253, 216] width 438 height 15
paste input "Gift Of Life"
type input "Gift Of Life"
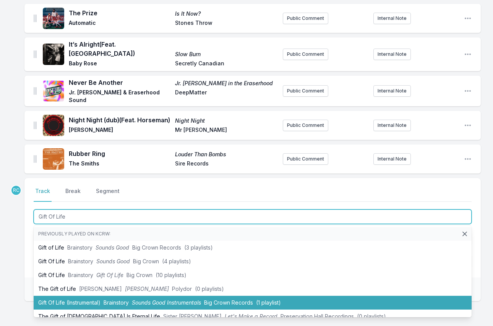
click at [160, 299] on span "Sounds Good Instrumentals" at bounding box center [166, 302] width 69 height 6
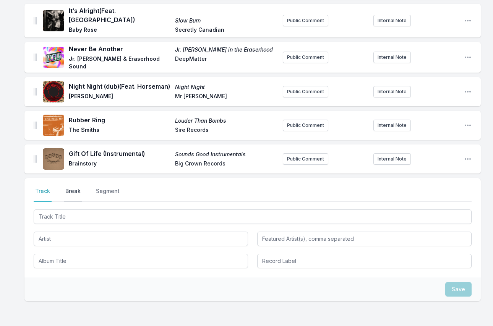
click at [72, 187] on button "Break" at bounding box center [73, 194] width 18 height 15
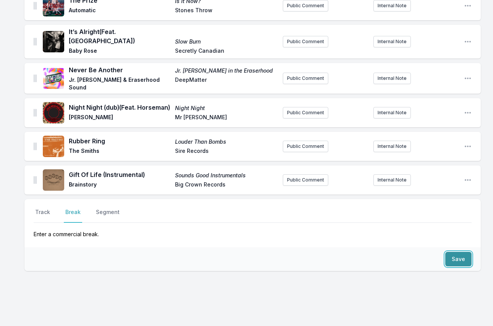
click at [466, 252] on button "Save" at bounding box center [458, 259] width 26 height 15
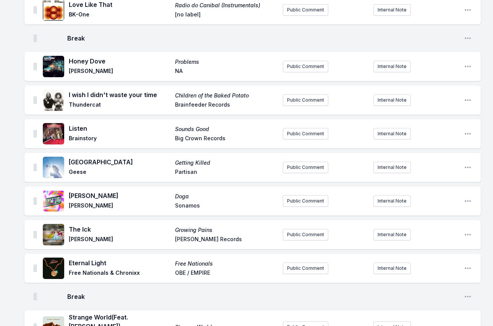
scroll to position [0, 0]
